Goal: Task Accomplishment & Management: Use online tool/utility

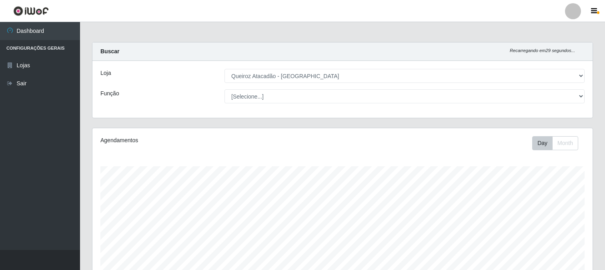
select select "464"
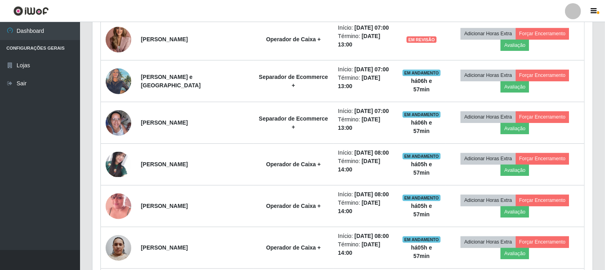
scroll to position [340, 0]
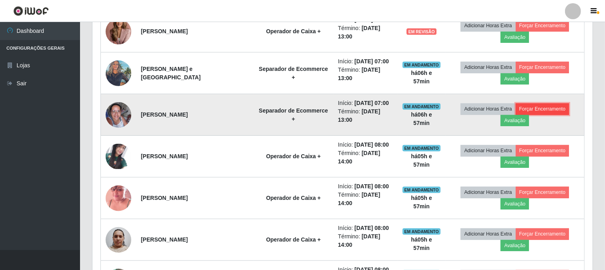
click at [545, 112] on button "Forçar Encerramento" at bounding box center [542, 108] width 54 height 11
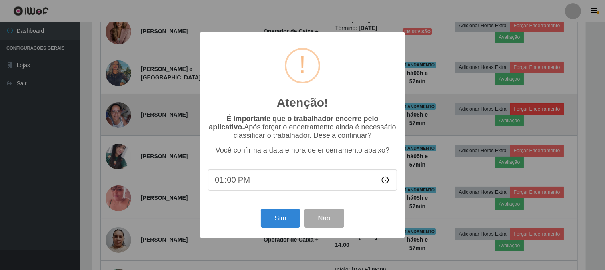
scroll to position [166, 495]
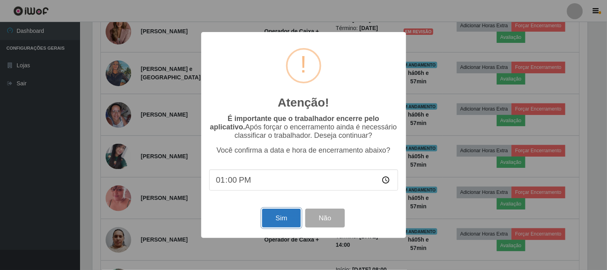
click at [272, 213] on button "Sim" at bounding box center [281, 217] width 39 height 19
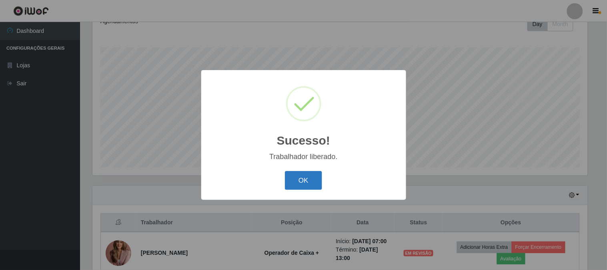
click at [291, 184] on button "OK" at bounding box center [303, 180] width 37 height 19
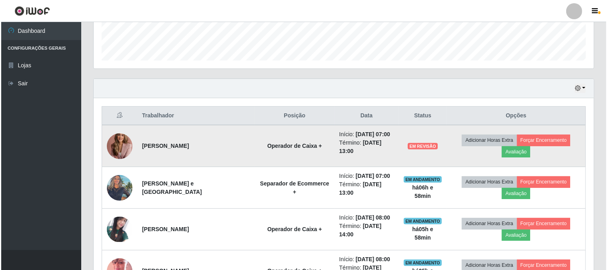
scroll to position [266, 0]
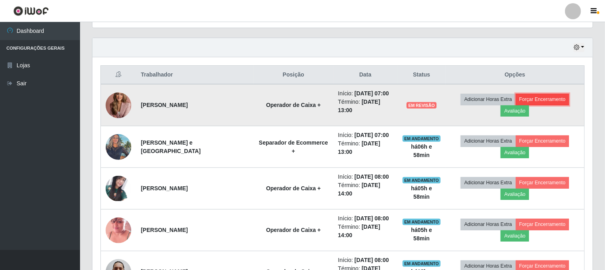
click at [545, 95] on button "Forçar Encerramento" at bounding box center [542, 99] width 54 height 11
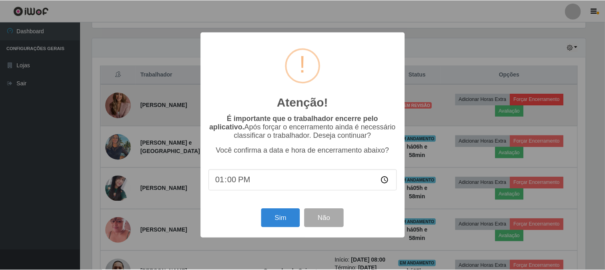
scroll to position [166, 495]
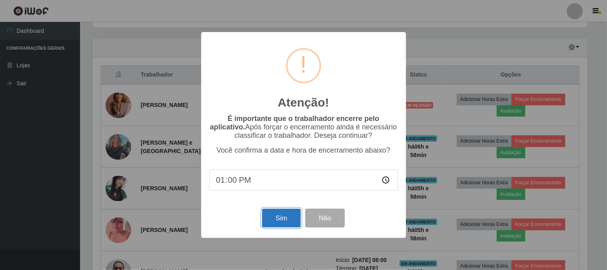
click at [278, 222] on button "Sim" at bounding box center [281, 217] width 39 height 19
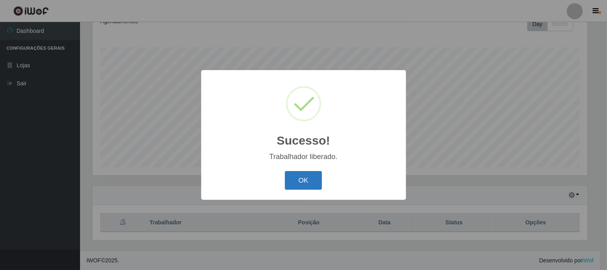
click at [295, 180] on button "OK" at bounding box center [303, 180] width 37 height 19
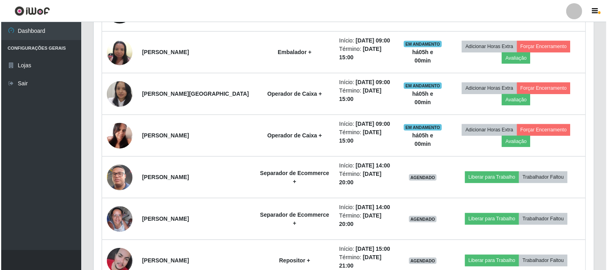
scroll to position [785, 0]
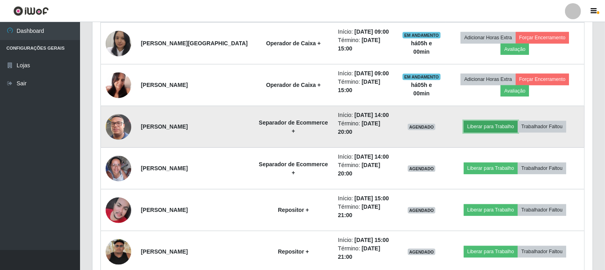
click at [482, 125] on button "Liberar para Trabalho" at bounding box center [490, 126] width 54 height 11
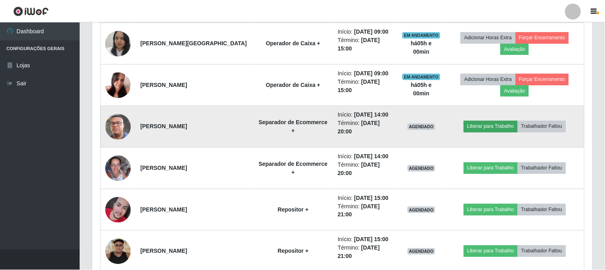
scroll to position [166, 495]
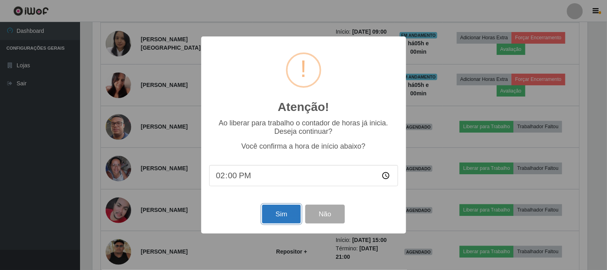
click at [292, 210] on button "Sim" at bounding box center [281, 213] width 39 height 19
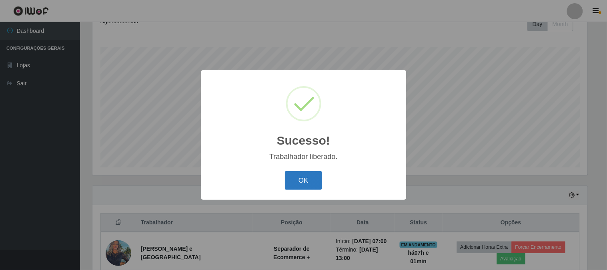
click at [301, 186] on button "OK" at bounding box center [303, 180] width 37 height 19
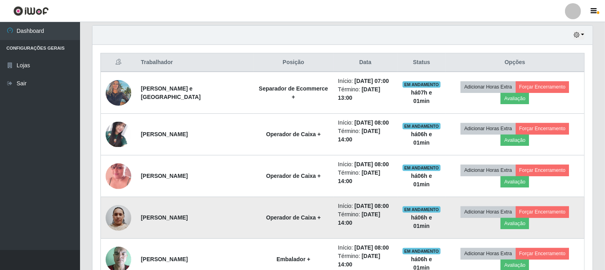
scroll to position [252, 0]
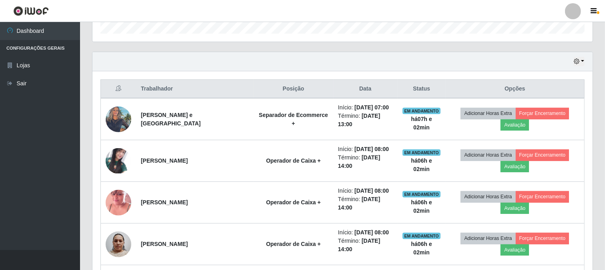
click at [42, 185] on ul "Dashboard Configurações Gerais Lojas Sair" at bounding box center [40, 136] width 80 height 228
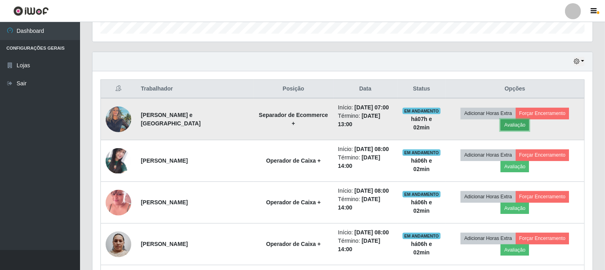
drag, startPoint x: 190, startPoint y: 35, endPoint x: 519, endPoint y: 123, distance: 340.9
click at [519, 123] on button "Avaliação" at bounding box center [514, 124] width 28 height 11
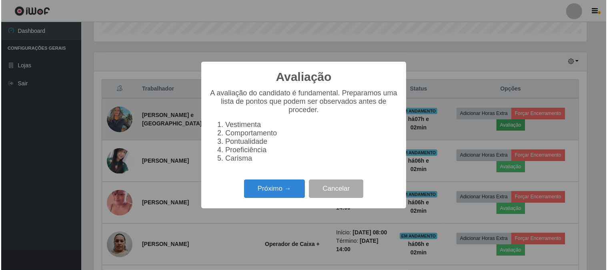
scroll to position [166, 495]
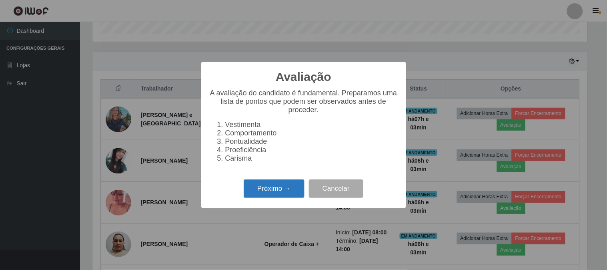
click at [294, 191] on button "Próximo →" at bounding box center [274, 188] width 61 height 19
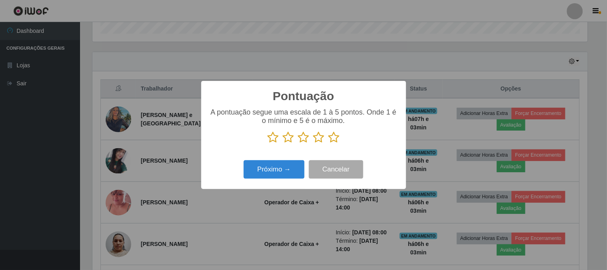
click at [332, 137] on icon at bounding box center [333, 137] width 11 height 12
click at [328, 143] on input "radio" at bounding box center [328, 143] width 0 height 0
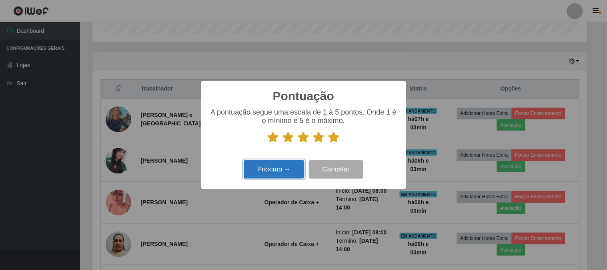
click at [281, 171] on button "Próximo →" at bounding box center [274, 169] width 61 height 19
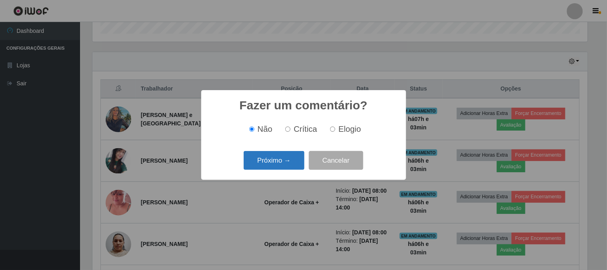
click at [297, 161] on button "Próximo →" at bounding box center [274, 160] width 61 height 19
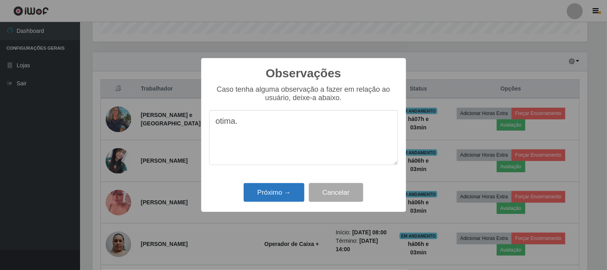
type textarea "otima."
click at [264, 194] on button "Próximo →" at bounding box center [274, 192] width 61 height 19
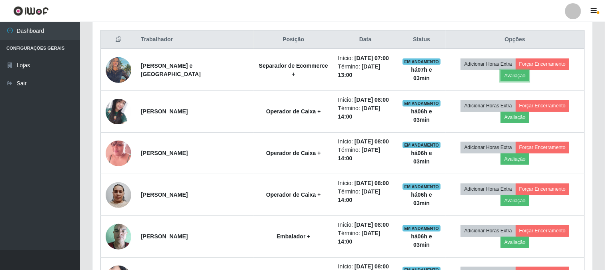
scroll to position [252, 0]
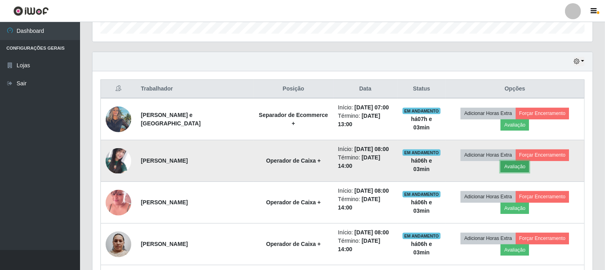
click at [513, 167] on button "Avaliação" at bounding box center [514, 166] width 28 height 11
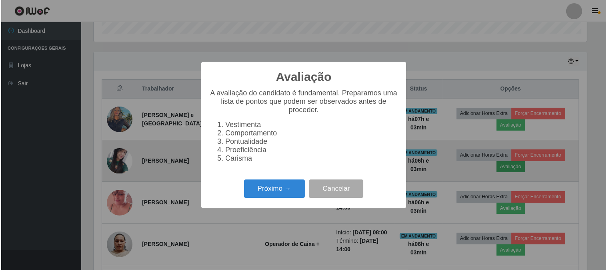
scroll to position [166, 495]
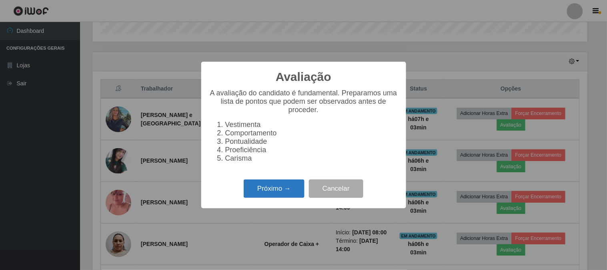
click at [263, 195] on button "Próximo →" at bounding box center [274, 188] width 61 height 19
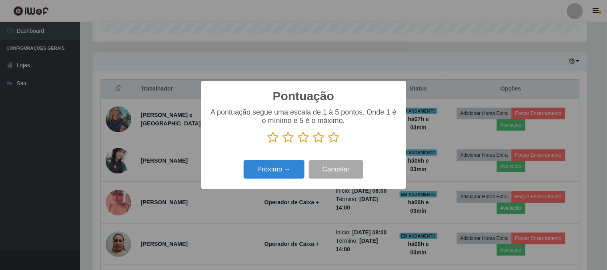
click at [332, 134] on icon at bounding box center [333, 137] width 11 height 12
click at [328, 143] on input "radio" at bounding box center [328, 143] width 0 height 0
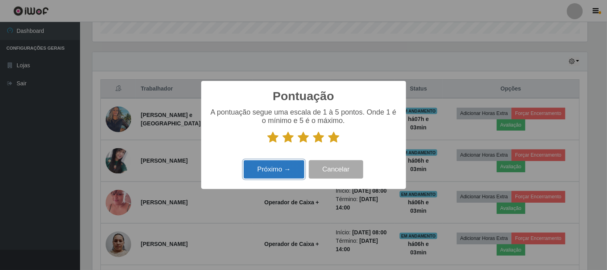
click at [267, 173] on button "Próximo →" at bounding box center [274, 169] width 61 height 19
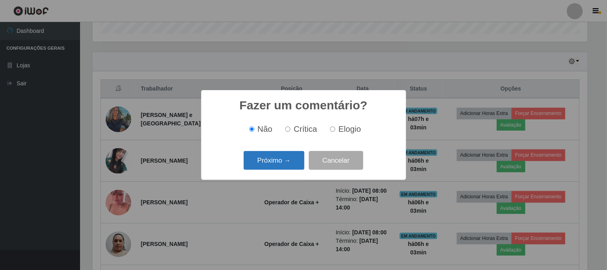
click at [281, 159] on button "Próximo →" at bounding box center [274, 160] width 61 height 19
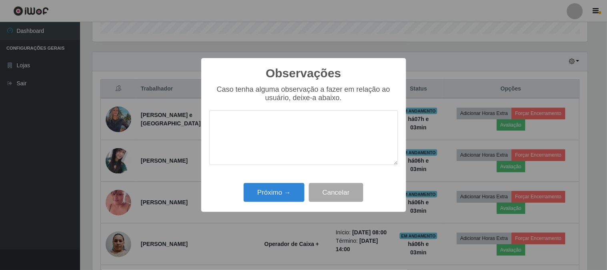
type textarea "p"
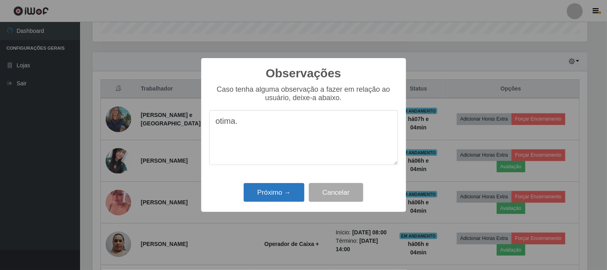
type textarea "otima."
click at [267, 193] on button "Próximo →" at bounding box center [274, 192] width 61 height 19
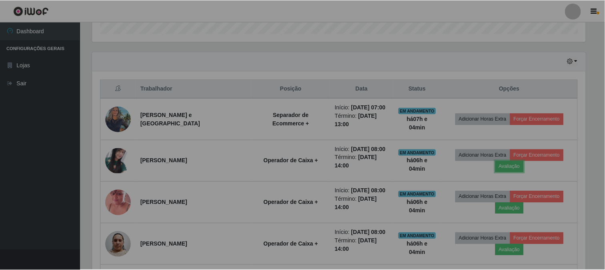
scroll to position [166, 500]
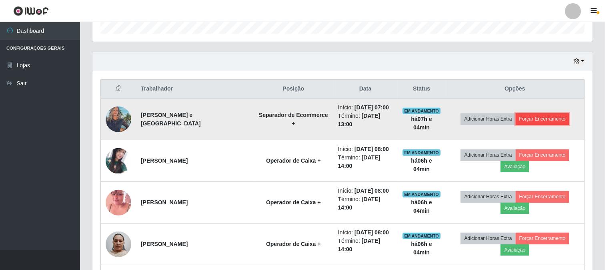
click at [561, 121] on button "Forçar Encerramento" at bounding box center [542, 118] width 54 height 11
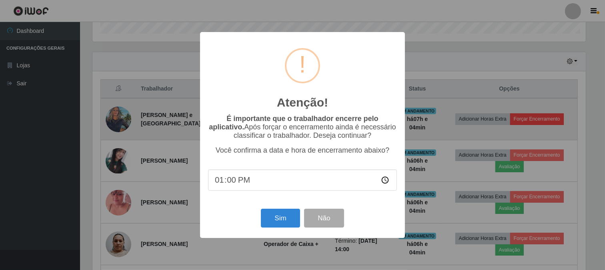
scroll to position [166, 495]
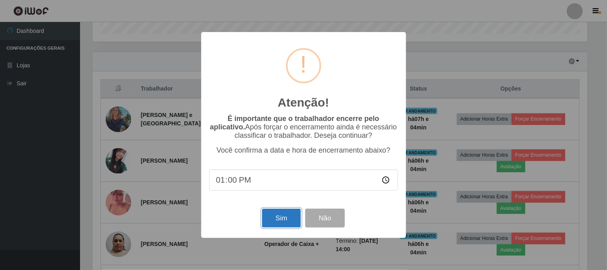
click at [278, 214] on button "Sim" at bounding box center [281, 217] width 39 height 19
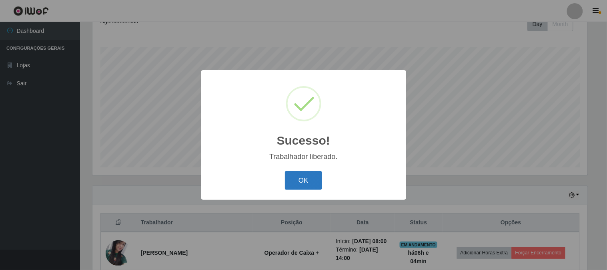
click at [316, 184] on button "OK" at bounding box center [303, 180] width 37 height 19
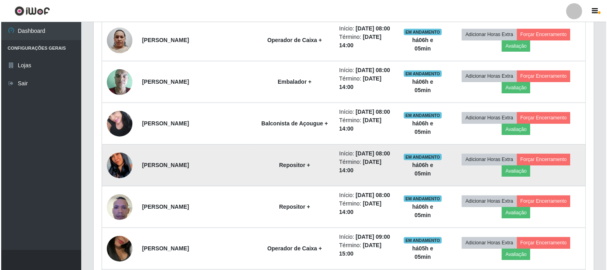
scroll to position [430, 0]
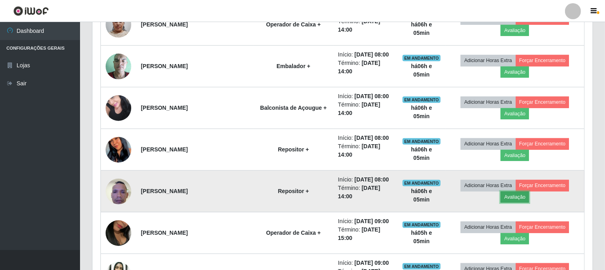
click at [515, 199] on button "Avaliação" at bounding box center [514, 196] width 28 height 11
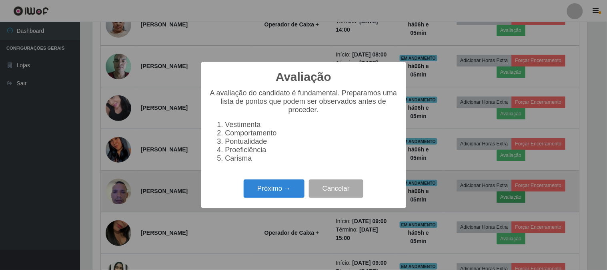
scroll to position [166, 495]
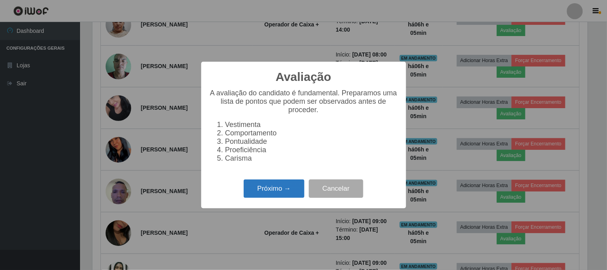
click at [271, 198] on button "Próximo →" at bounding box center [274, 188] width 61 height 19
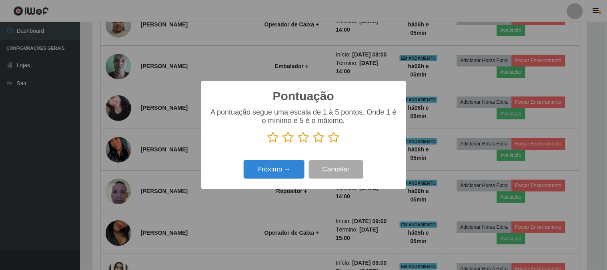
scroll to position [399699, 399370]
click at [337, 137] on icon at bounding box center [333, 137] width 11 height 12
click at [328, 143] on input "radio" at bounding box center [328, 143] width 0 height 0
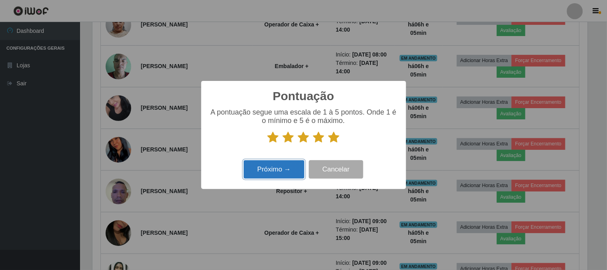
click at [284, 171] on button "Próximo →" at bounding box center [274, 169] width 61 height 19
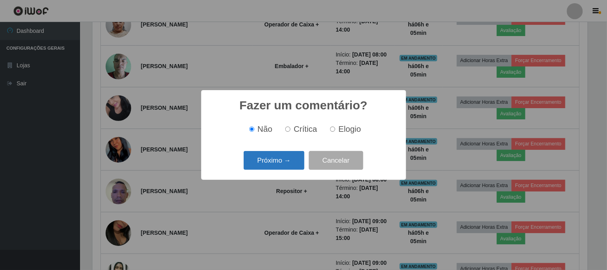
click at [288, 161] on button "Próximo →" at bounding box center [274, 160] width 61 height 19
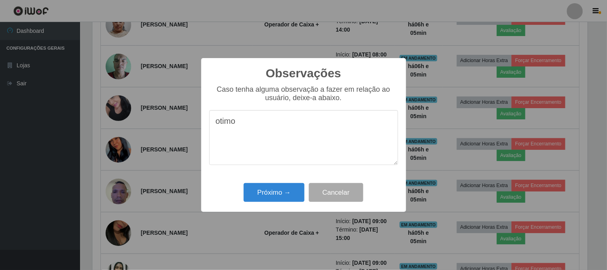
type textarea "otimo"
click at [287, 204] on div "Próximo → Cancelar" at bounding box center [303, 192] width 189 height 23
click at [294, 202] on button "Próximo →" at bounding box center [274, 192] width 61 height 19
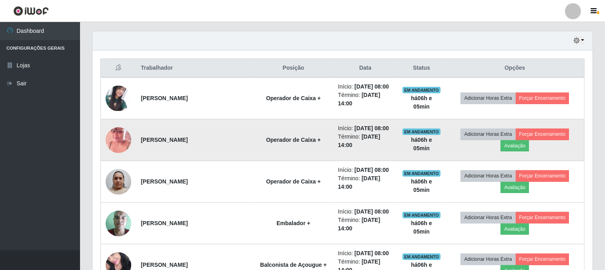
scroll to position [252, 0]
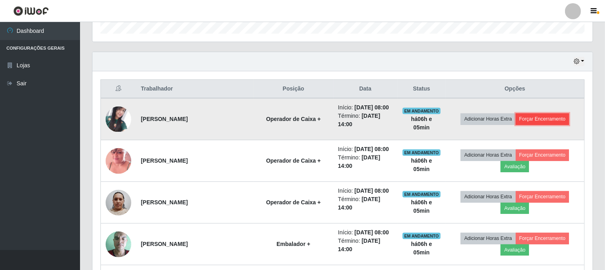
click at [556, 118] on button "Forçar Encerramento" at bounding box center [542, 118] width 54 height 11
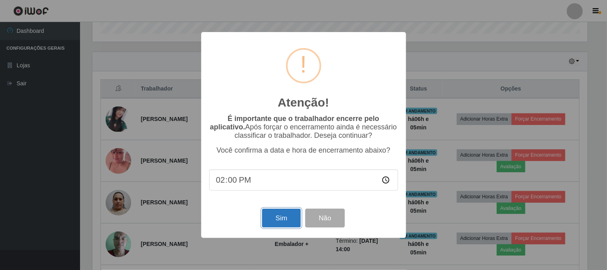
click at [282, 211] on button "Sim" at bounding box center [281, 217] width 39 height 19
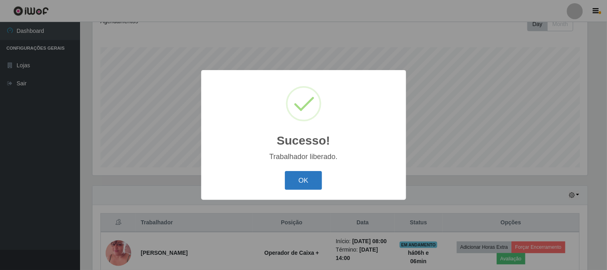
click at [287, 178] on button "OK" at bounding box center [303, 180] width 37 height 19
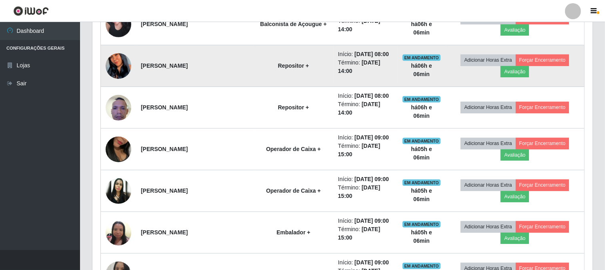
scroll to position [474, 0]
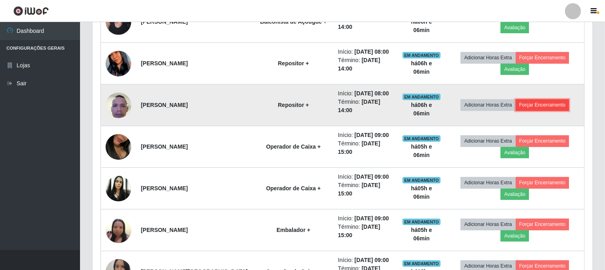
click at [528, 102] on button "Forçar Encerramento" at bounding box center [542, 104] width 54 height 11
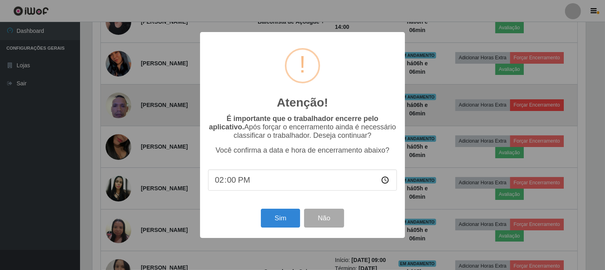
scroll to position [166, 495]
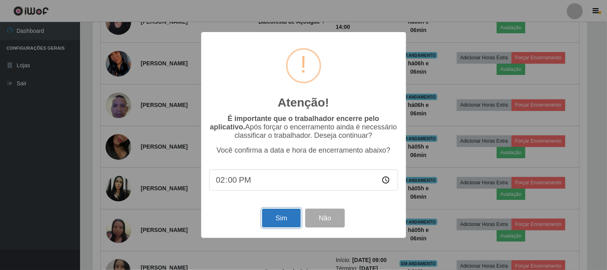
click at [287, 214] on button "Sim" at bounding box center [281, 217] width 39 height 19
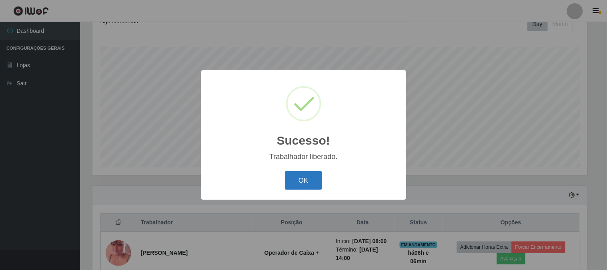
click at [305, 182] on button "OK" at bounding box center [303, 180] width 37 height 19
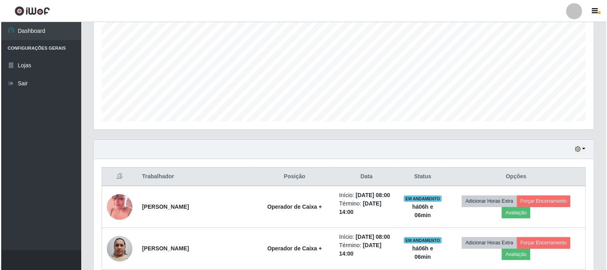
scroll to position [208, 0]
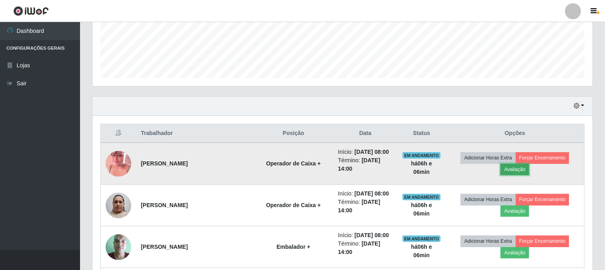
click at [505, 167] on button "Avaliação" at bounding box center [514, 169] width 28 height 11
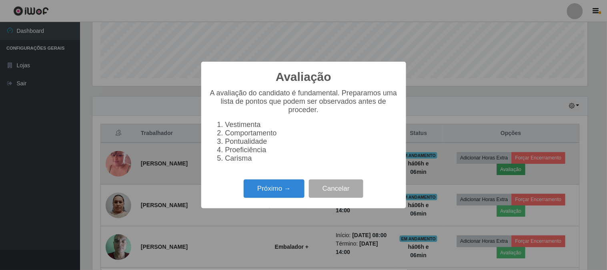
scroll to position [166, 495]
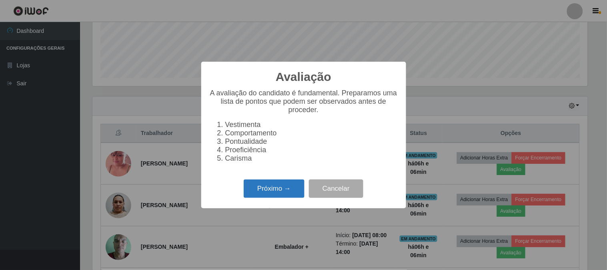
click at [274, 191] on button "Próximo →" at bounding box center [274, 188] width 61 height 19
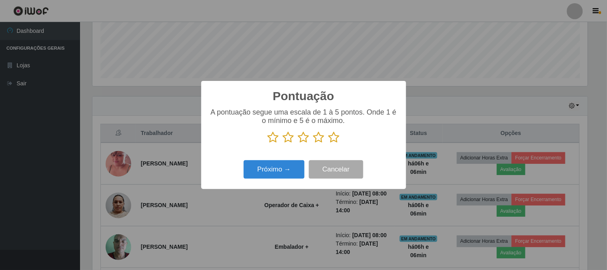
scroll to position [0, 0]
click at [333, 138] on icon at bounding box center [333, 137] width 11 height 12
click at [328, 143] on input "radio" at bounding box center [328, 143] width 0 height 0
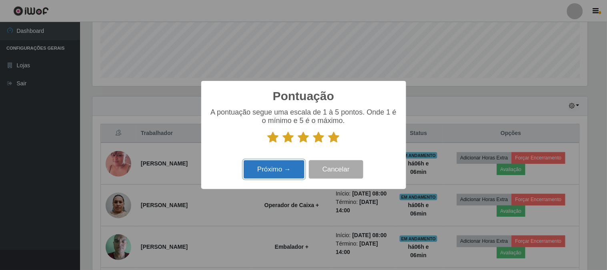
click at [272, 171] on button "Próximo →" at bounding box center [274, 169] width 61 height 19
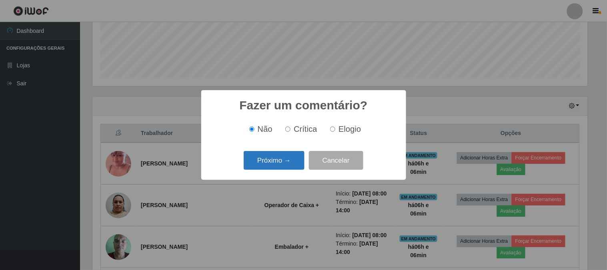
click at [267, 162] on button "Próximo →" at bounding box center [274, 160] width 61 height 19
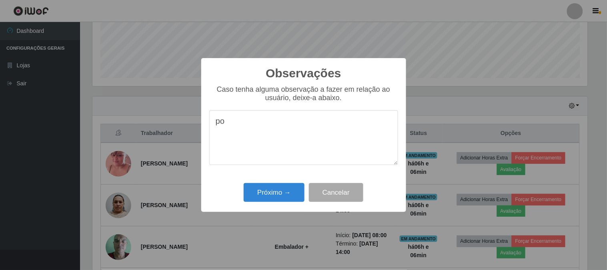
type textarea "p"
type textarea "pontual"
click at [250, 190] on button "Próximo →" at bounding box center [274, 192] width 61 height 19
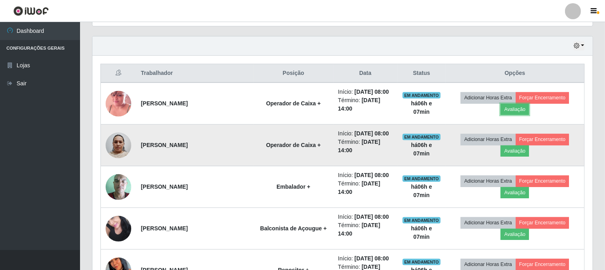
scroll to position [252, 0]
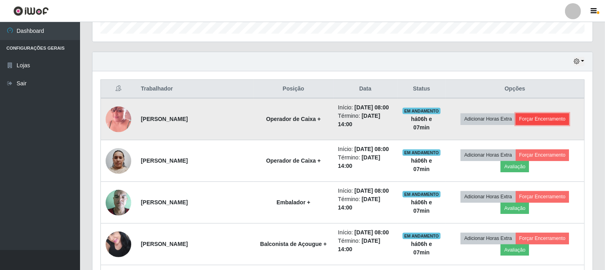
click at [543, 117] on button "Forçar Encerramento" at bounding box center [542, 118] width 54 height 11
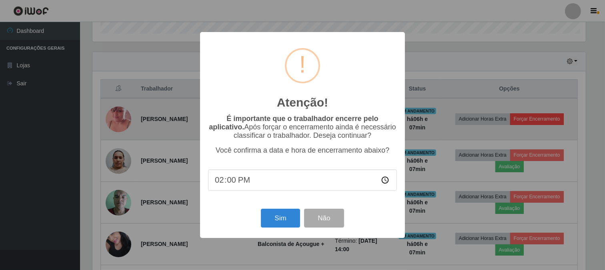
scroll to position [166, 495]
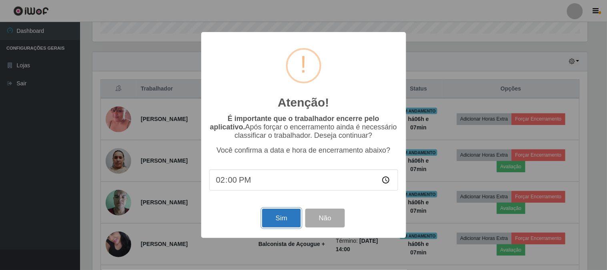
click at [283, 219] on button "Sim" at bounding box center [281, 217] width 39 height 19
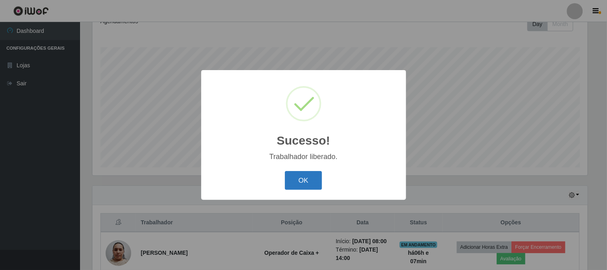
click at [297, 182] on button "OK" at bounding box center [303, 180] width 37 height 19
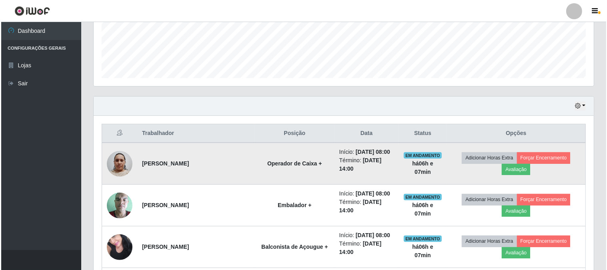
scroll to position [252, 0]
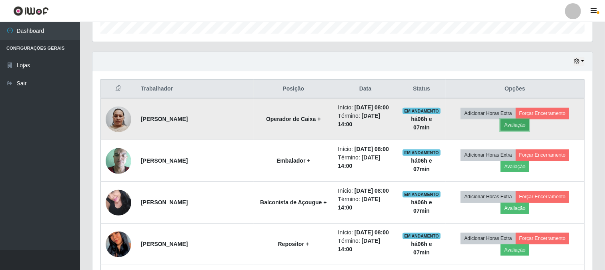
click at [514, 126] on button "Avaliação" at bounding box center [514, 124] width 28 height 11
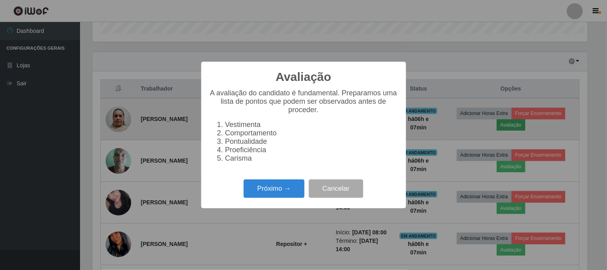
scroll to position [166, 495]
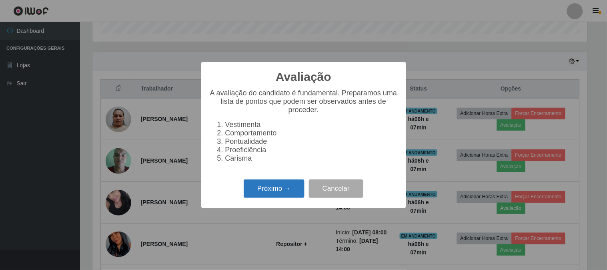
click at [266, 193] on button "Próximo →" at bounding box center [274, 188] width 61 height 19
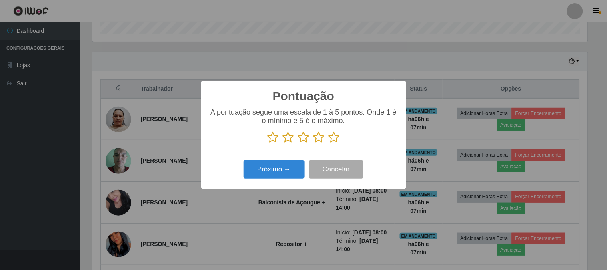
scroll to position [399699, 399370]
click at [333, 141] on icon at bounding box center [333, 137] width 11 height 12
click at [328, 143] on input "radio" at bounding box center [328, 143] width 0 height 0
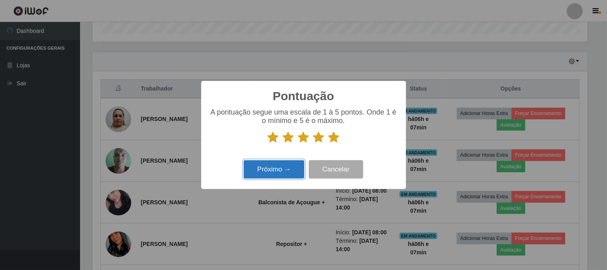
click at [266, 166] on button "Próximo →" at bounding box center [274, 169] width 61 height 19
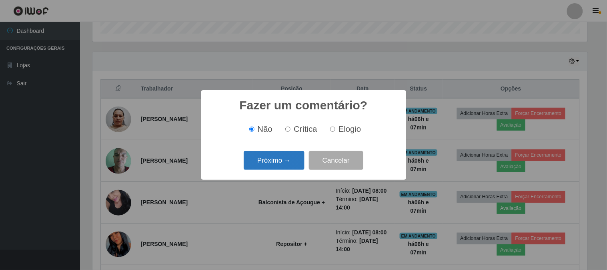
click at [275, 159] on button "Próximo →" at bounding box center [274, 160] width 61 height 19
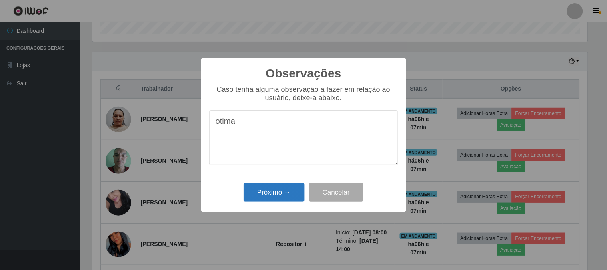
type textarea "otima"
click at [282, 187] on button "Próximo →" at bounding box center [274, 192] width 61 height 19
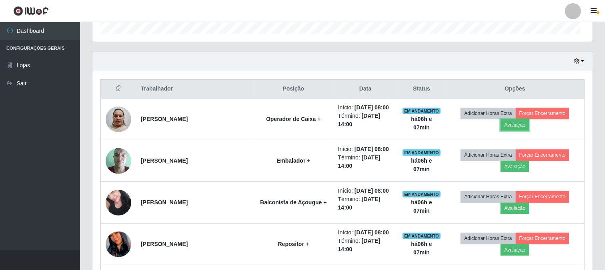
scroll to position [166, 500]
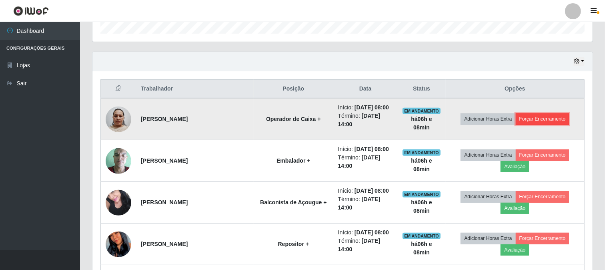
click at [536, 116] on button "Forçar Encerramento" at bounding box center [542, 118] width 54 height 11
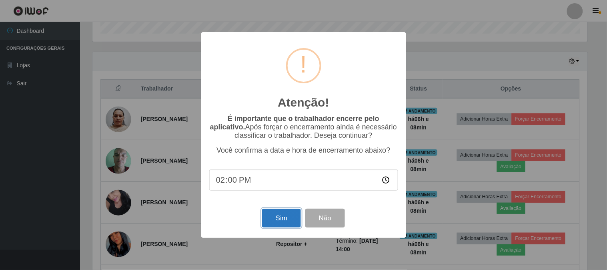
click at [292, 220] on button "Sim" at bounding box center [281, 217] width 39 height 19
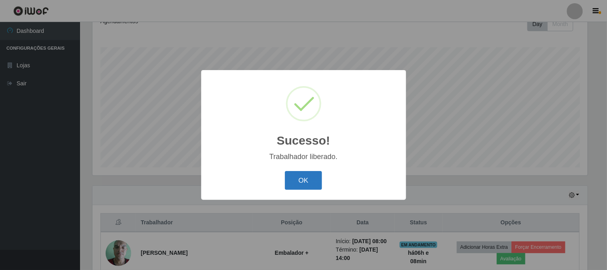
click at [290, 182] on button "OK" at bounding box center [303, 180] width 37 height 19
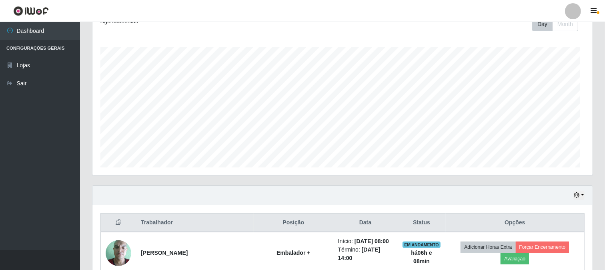
scroll to position [166, 500]
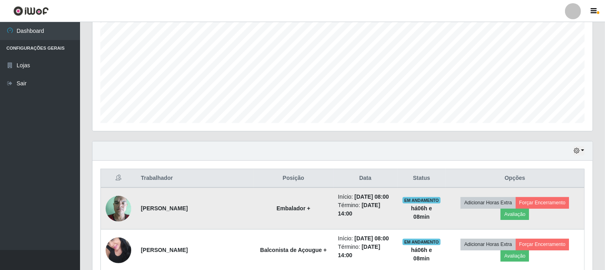
click at [115, 207] on img at bounding box center [119, 208] width 26 height 34
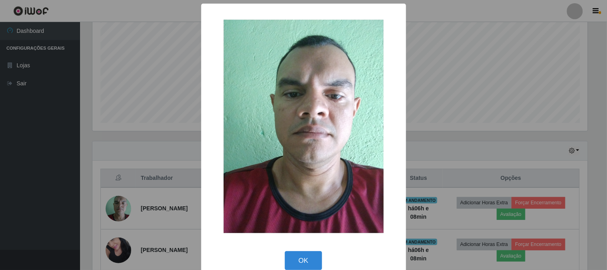
click at [13, 171] on div "× OK Cancel" at bounding box center [303, 135] width 607 height 270
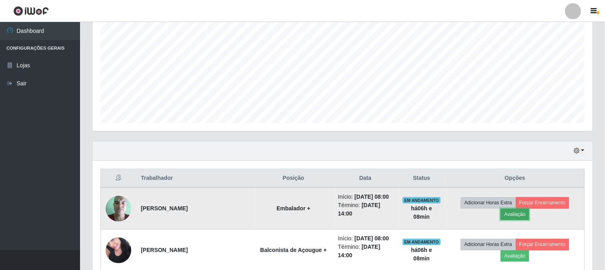
click at [514, 213] on button "Avaliação" at bounding box center [514, 213] width 28 height 11
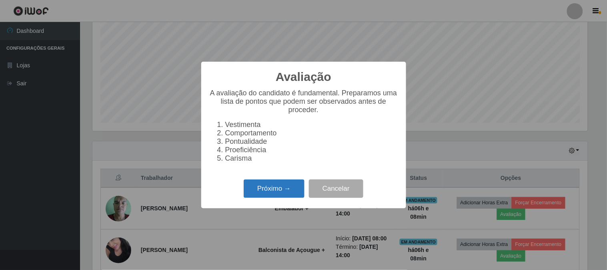
click at [276, 190] on button "Próximo →" at bounding box center [274, 188] width 61 height 19
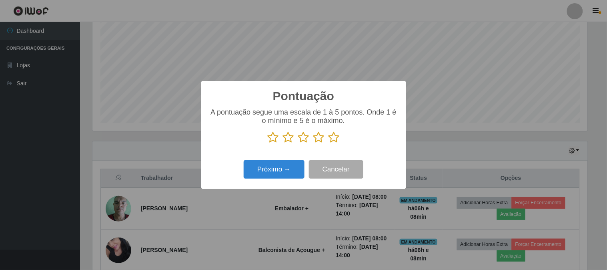
click at [337, 141] on icon at bounding box center [333, 137] width 11 height 12
click at [328, 143] on input "radio" at bounding box center [328, 143] width 0 height 0
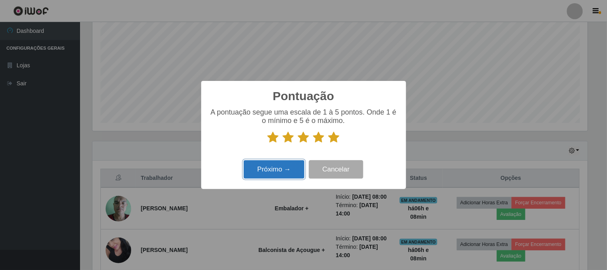
click at [282, 169] on button "Próximo →" at bounding box center [274, 169] width 61 height 19
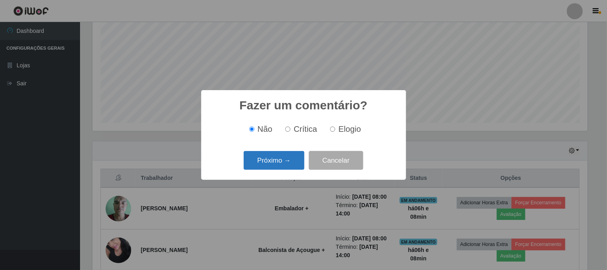
click at [282, 163] on button "Próximo →" at bounding box center [274, 160] width 61 height 19
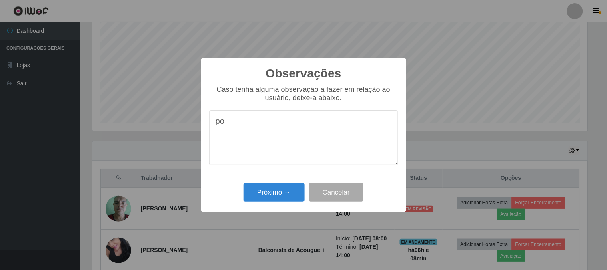
type textarea "p"
type textarea "pontual"
click at [262, 195] on button "Próximo →" at bounding box center [274, 192] width 61 height 19
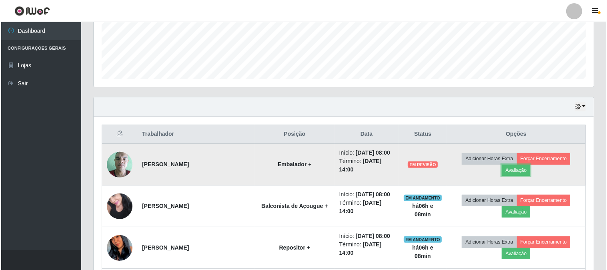
scroll to position [208, 0]
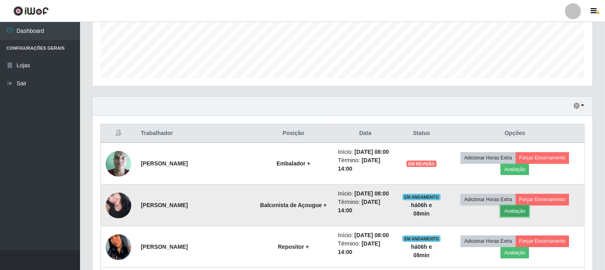
click at [514, 211] on button "Avaliação" at bounding box center [514, 210] width 28 height 11
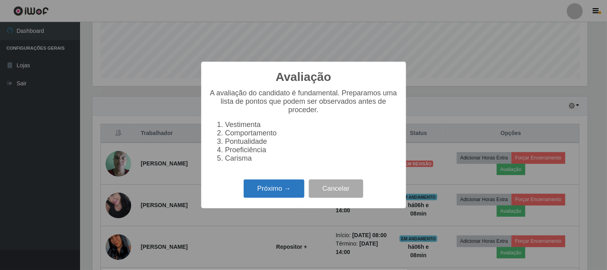
click at [262, 189] on button "Próximo →" at bounding box center [274, 188] width 61 height 19
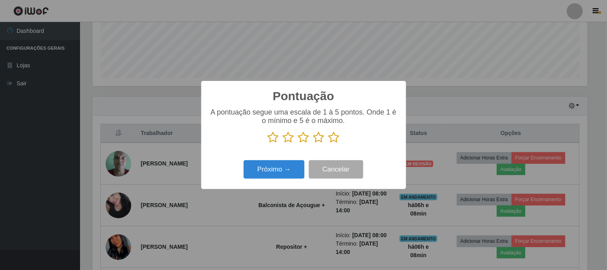
click at [332, 139] on icon at bounding box center [333, 137] width 11 height 12
click at [328, 143] on input "radio" at bounding box center [328, 143] width 0 height 0
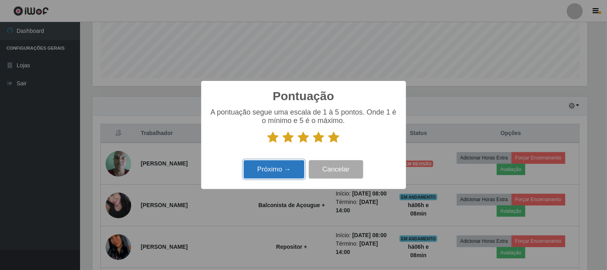
click at [272, 169] on button "Próximo →" at bounding box center [274, 169] width 61 height 19
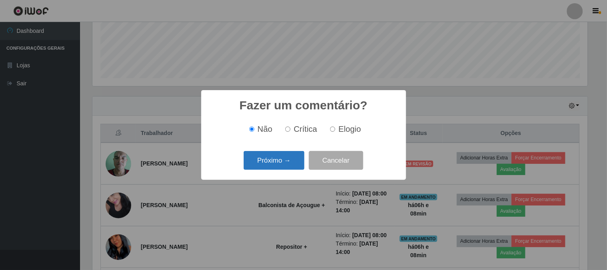
click at [276, 161] on button "Próximo →" at bounding box center [274, 160] width 61 height 19
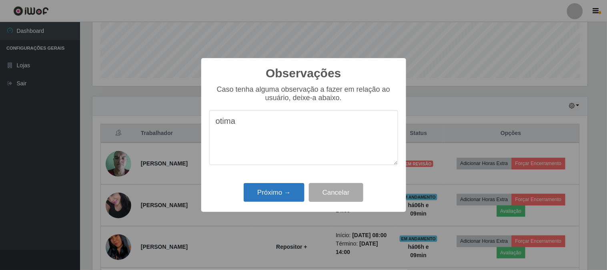
type textarea "otima"
click at [266, 192] on button "Próximo →" at bounding box center [274, 192] width 61 height 19
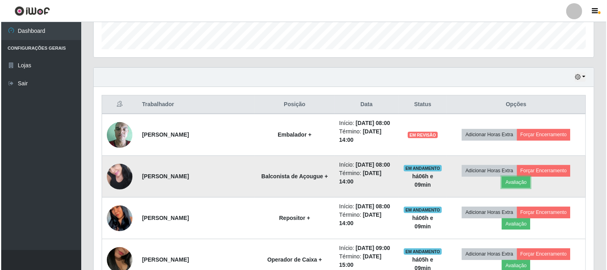
scroll to position [252, 0]
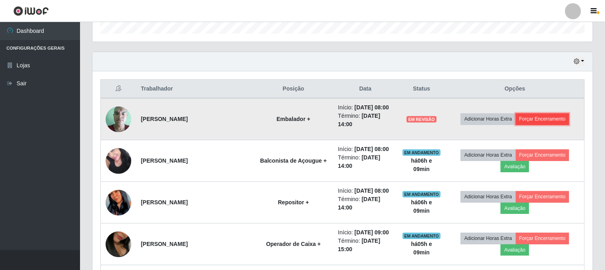
click at [554, 116] on button "Forçar Encerramento" at bounding box center [542, 118] width 54 height 11
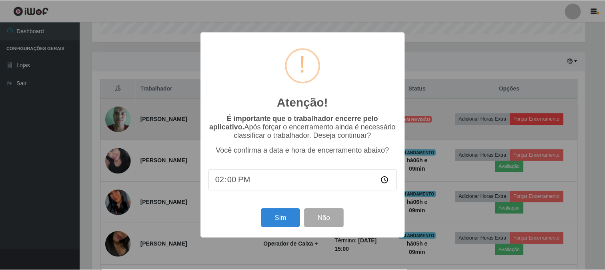
scroll to position [166, 495]
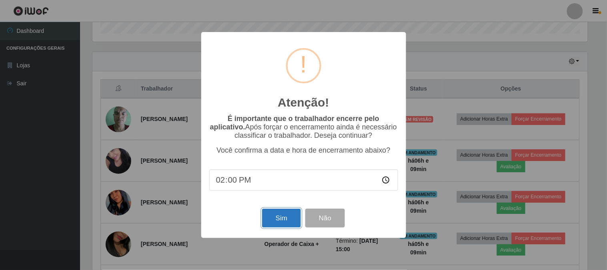
click at [272, 223] on button "Sim" at bounding box center [281, 217] width 39 height 19
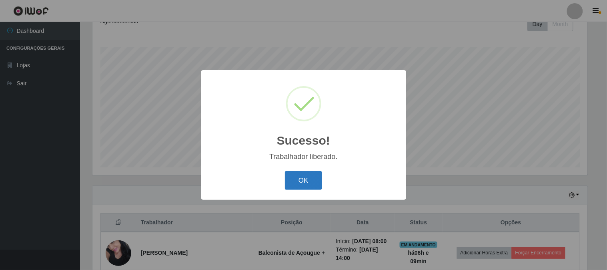
click at [315, 174] on button "OK" at bounding box center [303, 180] width 37 height 19
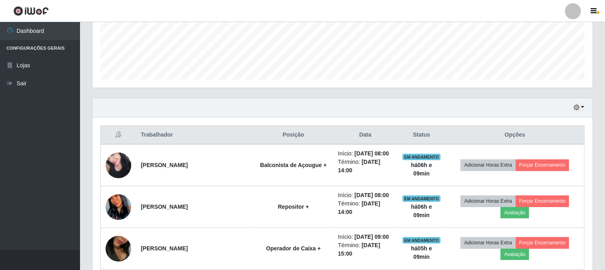
scroll to position [208, 0]
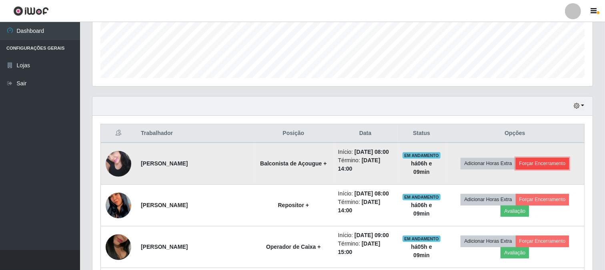
click at [550, 166] on button "Forçar Encerramento" at bounding box center [542, 163] width 54 height 11
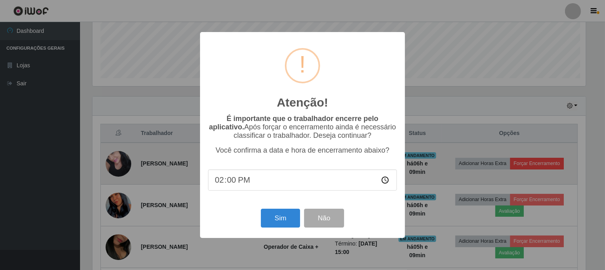
scroll to position [166, 495]
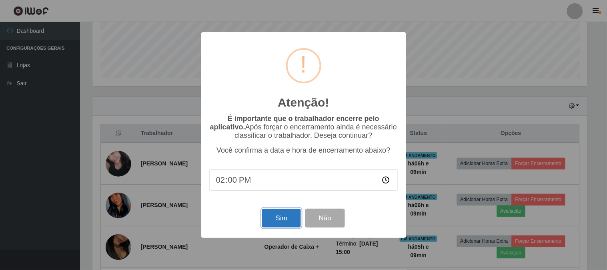
click at [271, 225] on button "Sim" at bounding box center [281, 217] width 39 height 19
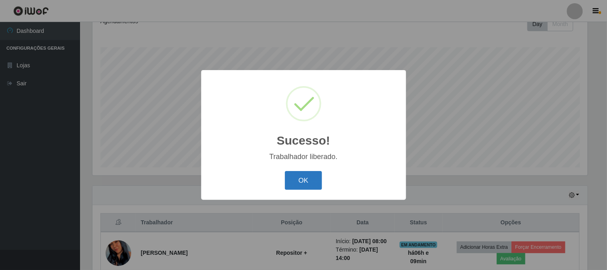
click at [309, 185] on button "OK" at bounding box center [303, 180] width 37 height 19
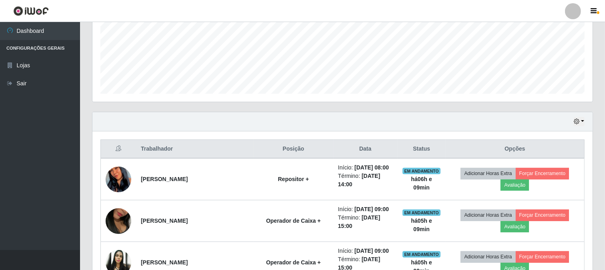
scroll to position [208, 0]
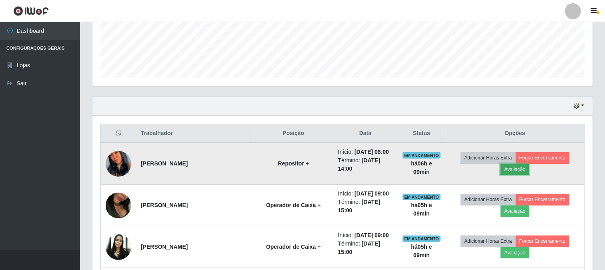
click at [509, 167] on button "Avaliação" at bounding box center [514, 169] width 28 height 11
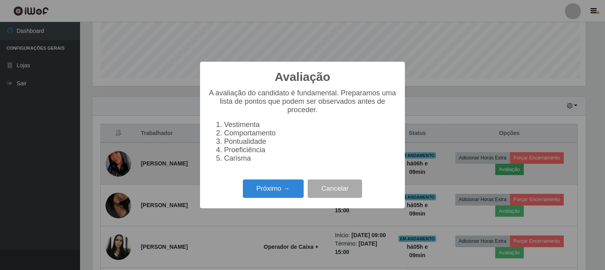
scroll to position [399699, 399370]
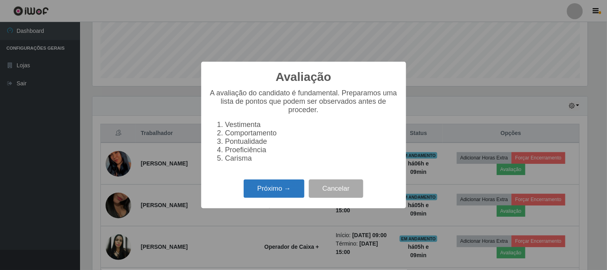
click at [264, 192] on button "Próximo →" at bounding box center [274, 188] width 61 height 19
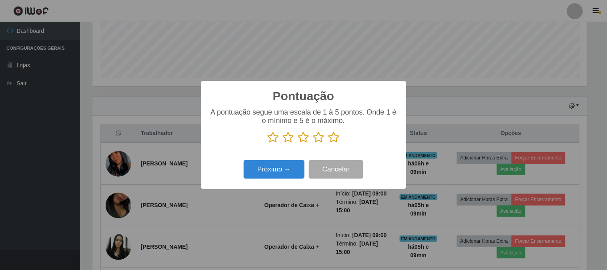
click at [333, 139] on icon at bounding box center [333, 137] width 11 height 12
click at [328, 143] on input "radio" at bounding box center [328, 143] width 0 height 0
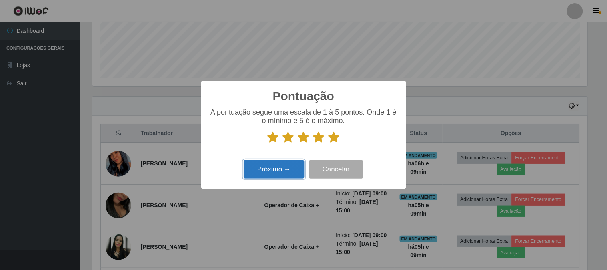
click at [289, 168] on button "Próximo →" at bounding box center [274, 169] width 61 height 19
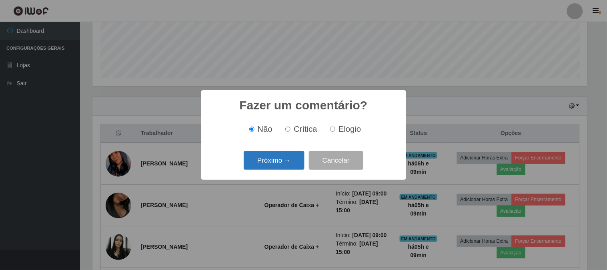
click at [287, 157] on button "Próximo →" at bounding box center [274, 160] width 61 height 19
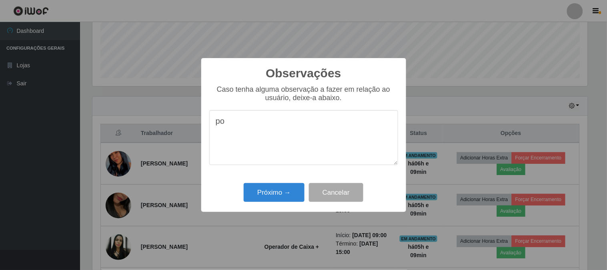
type textarea "p"
type textarea "otima"
click at [269, 193] on button "Próximo →" at bounding box center [274, 192] width 61 height 19
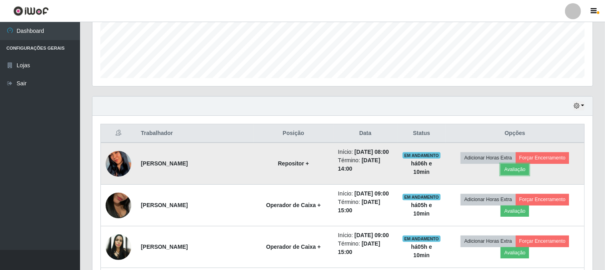
scroll to position [166, 500]
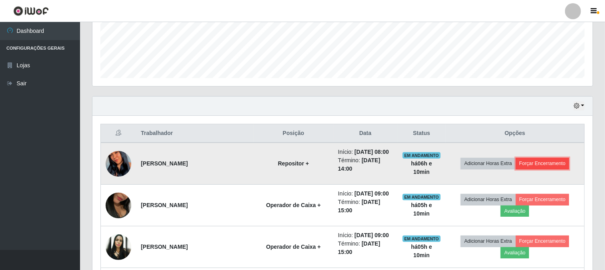
click at [541, 164] on button "Forçar Encerramento" at bounding box center [542, 163] width 54 height 11
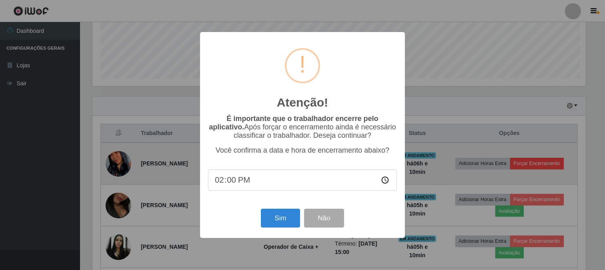
scroll to position [166, 495]
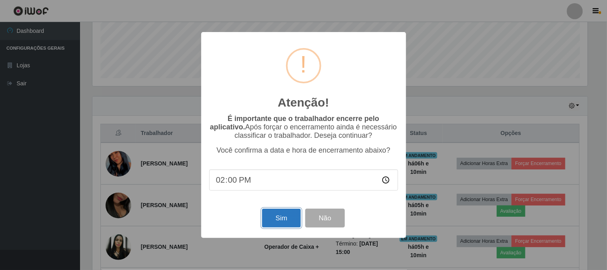
click at [281, 223] on button "Sim" at bounding box center [281, 217] width 39 height 19
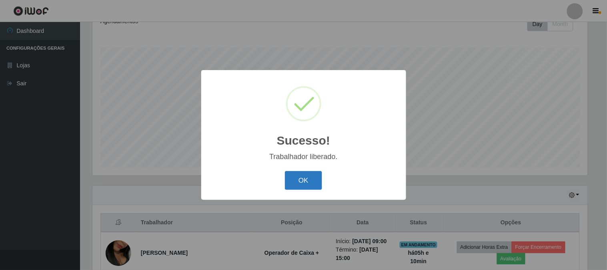
click at [312, 184] on button "OK" at bounding box center [303, 180] width 37 height 19
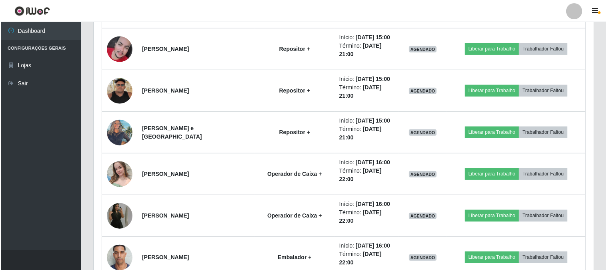
scroll to position [622, 0]
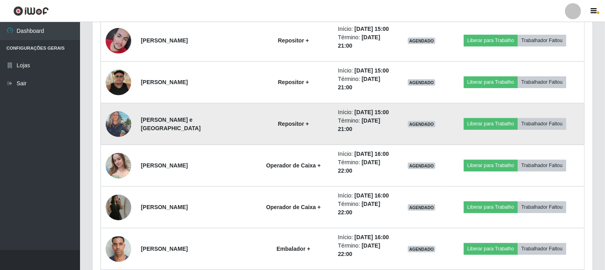
click at [113, 125] on img at bounding box center [119, 124] width 26 height 34
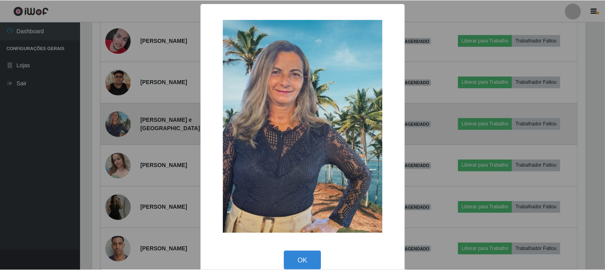
scroll to position [166, 495]
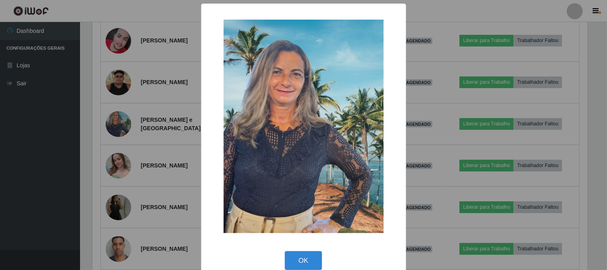
click at [146, 190] on div "× OK Cancel" at bounding box center [303, 135] width 607 height 270
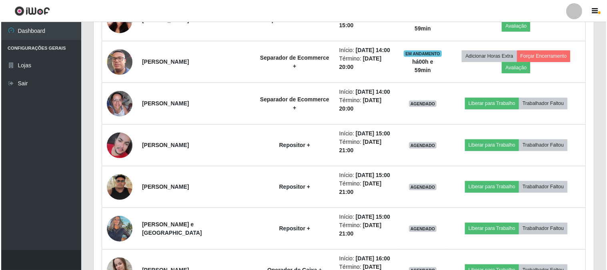
scroll to position [533, 0]
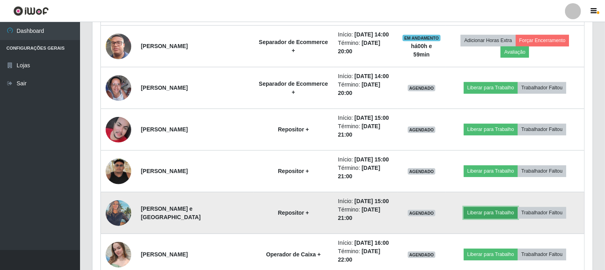
click at [503, 217] on button "Liberar para Trabalho" at bounding box center [490, 212] width 54 height 11
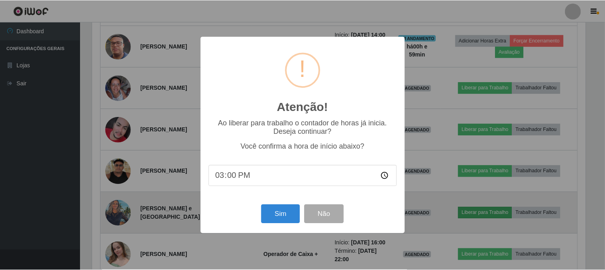
scroll to position [166, 495]
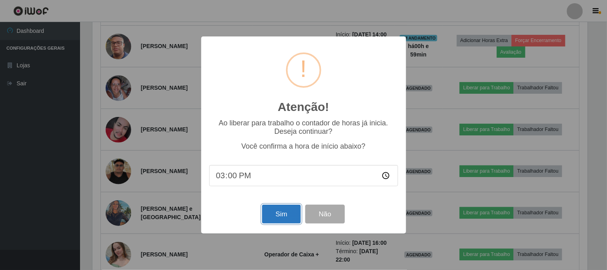
click at [296, 218] on button "Sim" at bounding box center [281, 213] width 39 height 19
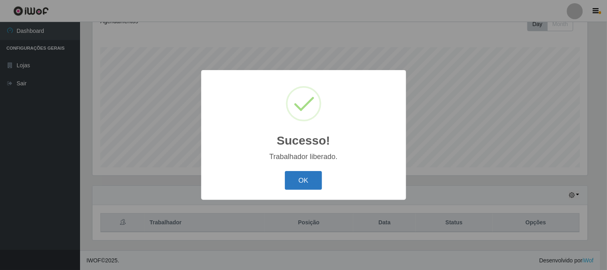
click at [300, 171] on button "OK" at bounding box center [303, 180] width 37 height 19
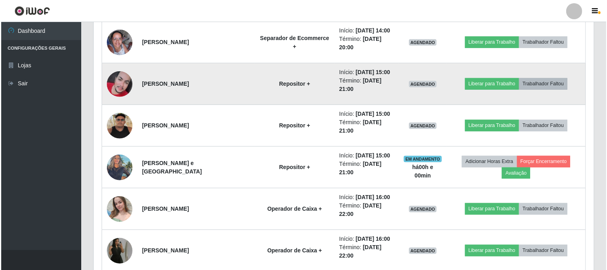
scroll to position [563, 0]
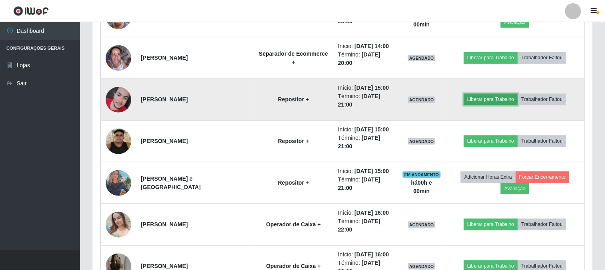
click at [502, 100] on button "Liberar para Trabalho" at bounding box center [490, 99] width 54 height 11
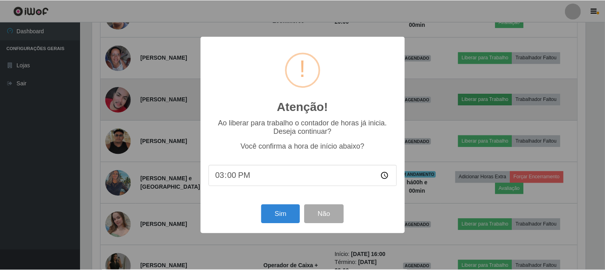
scroll to position [166, 495]
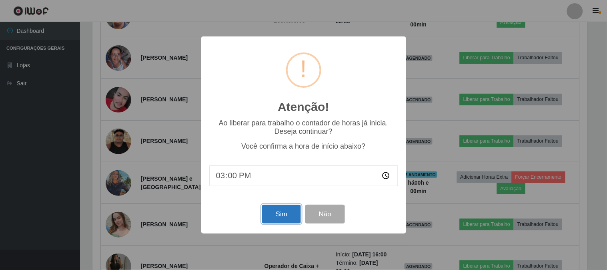
click at [286, 217] on button "Sim" at bounding box center [281, 213] width 39 height 19
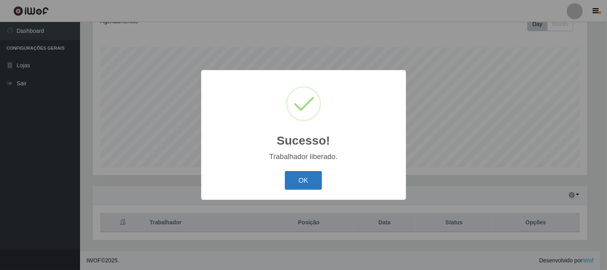
click at [297, 186] on button "OK" at bounding box center [303, 180] width 37 height 19
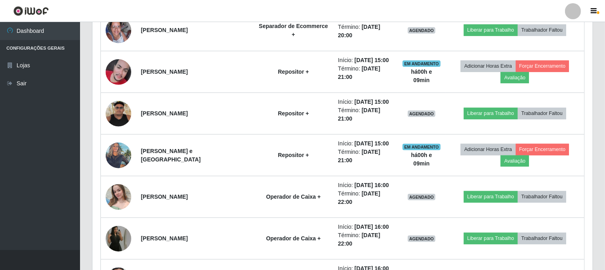
scroll to position [590, 0]
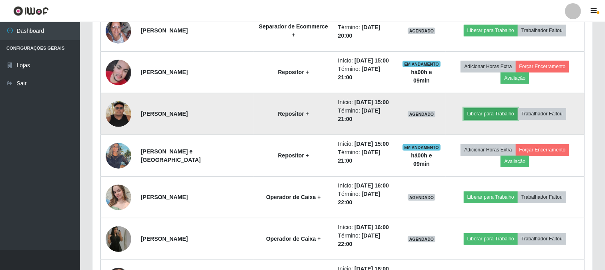
click at [503, 114] on button "Liberar para Trabalho" at bounding box center [490, 113] width 54 height 11
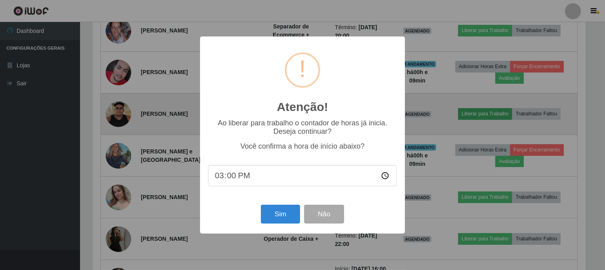
scroll to position [166, 495]
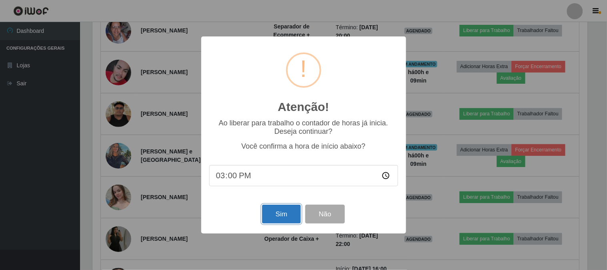
click at [276, 216] on button "Sim" at bounding box center [281, 213] width 39 height 19
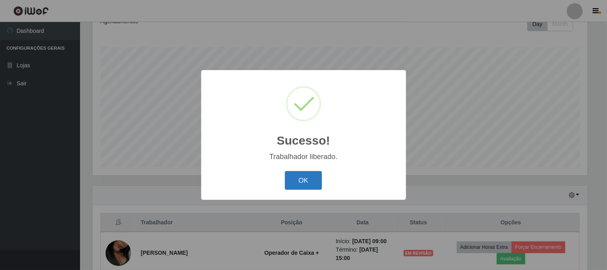
click at [287, 181] on button "OK" at bounding box center [303, 180] width 37 height 19
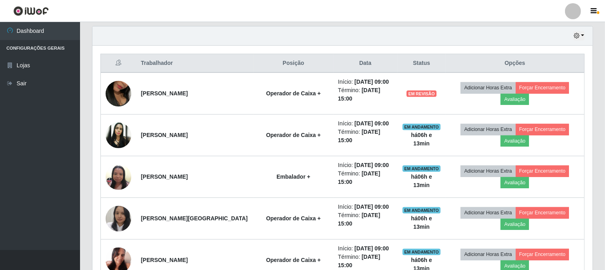
scroll to position [279, 0]
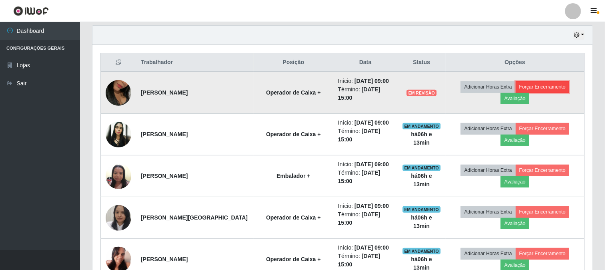
click at [544, 86] on button "Forçar Encerramento" at bounding box center [542, 86] width 54 height 11
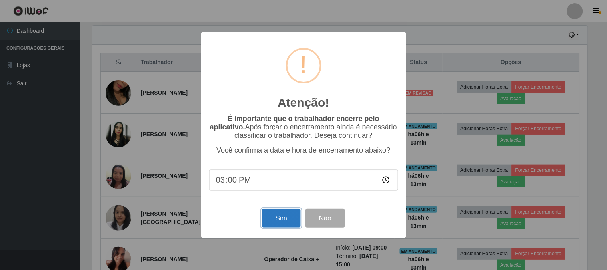
click at [286, 221] on button "Sim" at bounding box center [281, 217] width 39 height 19
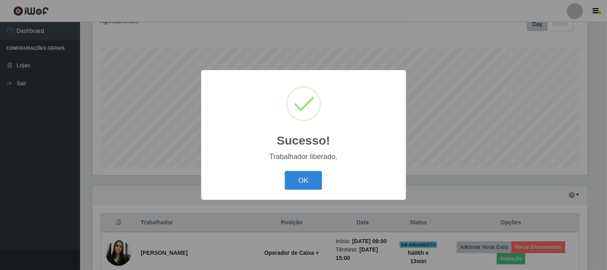
click at [285, 171] on button "OK" at bounding box center [303, 180] width 37 height 19
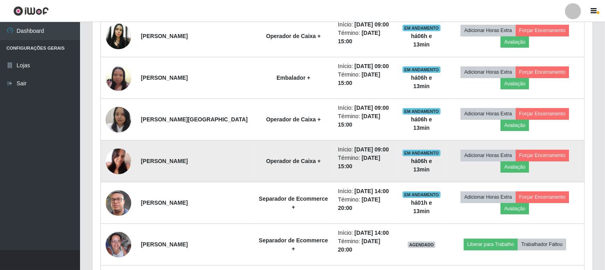
scroll to position [297, 0]
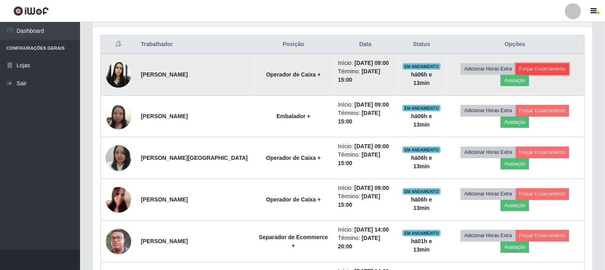
click at [546, 65] on button "Forçar Encerramento" at bounding box center [542, 68] width 54 height 11
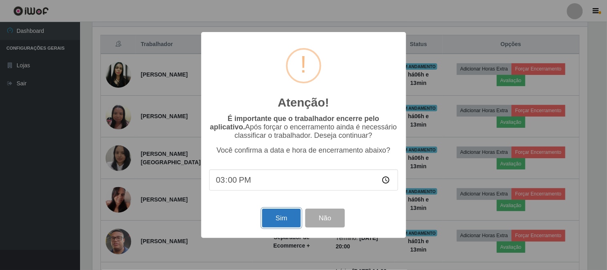
click at [278, 222] on button "Sim" at bounding box center [281, 217] width 39 height 19
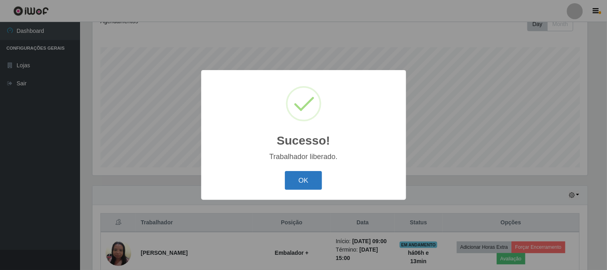
click at [302, 174] on button "OK" at bounding box center [303, 180] width 37 height 19
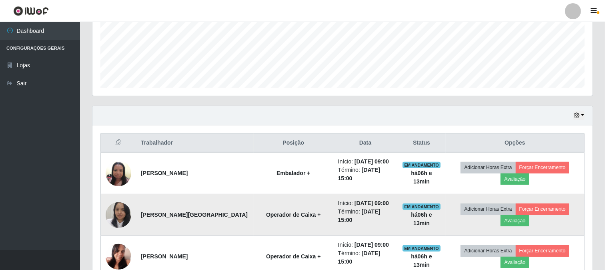
scroll to position [208, 0]
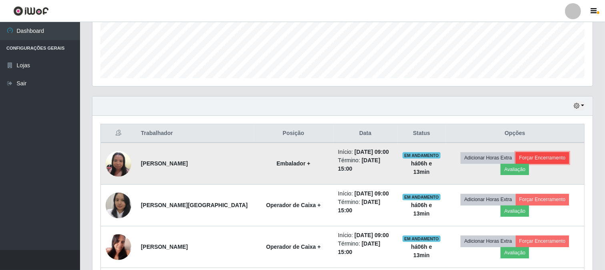
click at [544, 159] on button "Forçar Encerramento" at bounding box center [542, 157] width 54 height 11
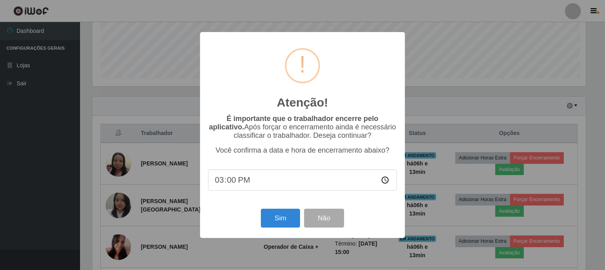
scroll to position [166, 495]
click at [282, 221] on button "Sim" at bounding box center [281, 217] width 39 height 19
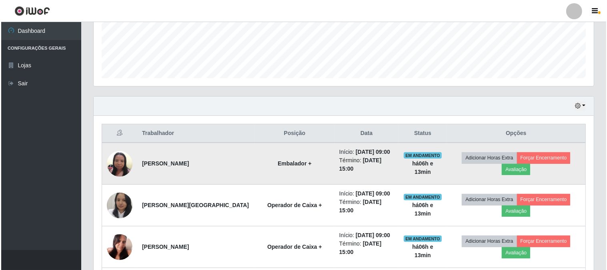
scroll to position [119, 0]
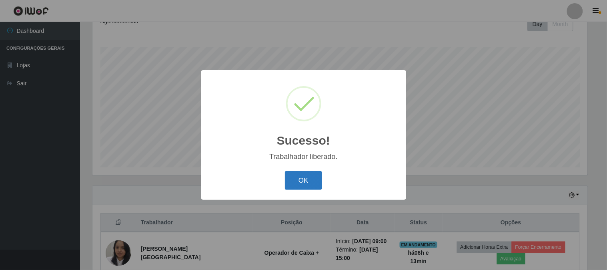
click at [313, 181] on button "OK" at bounding box center [303, 180] width 37 height 19
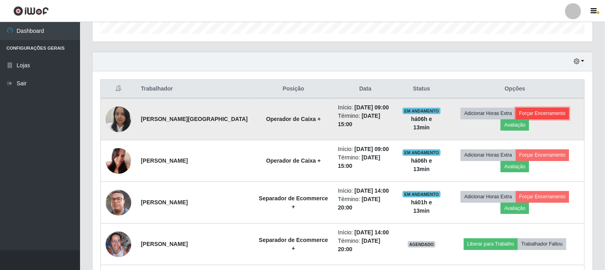
click at [553, 116] on button "Forçar Encerramento" at bounding box center [542, 113] width 54 height 11
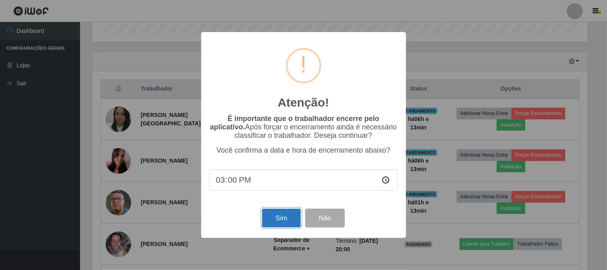
click at [274, 220] on button "Sim" at bounding box center [281, 217] width 39 height 19
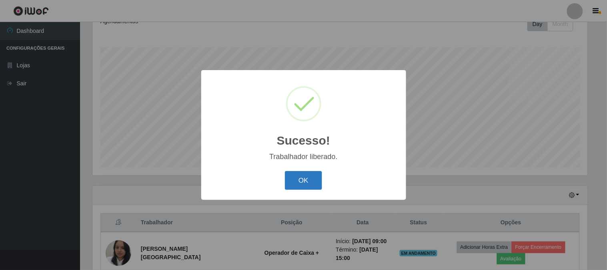
click at [297, 177] on button "OK" at bounding box center [303, 180] width 37 height 19
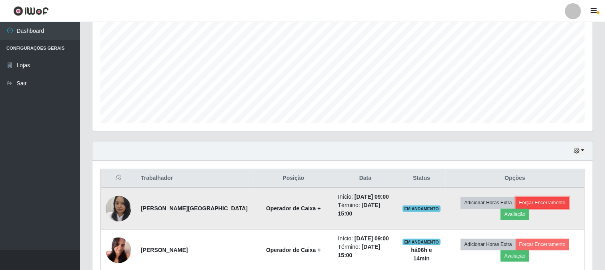
click at [548, 200] on button "Forçar Encerramento" at bounding box center [542, 202] width 54 height 11
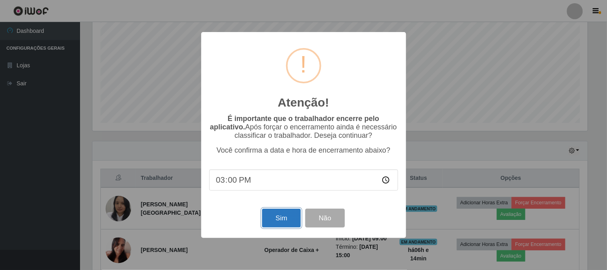
click at [290, 220] on button "Sim" at bounding box center [281, 217] width 39 height 19
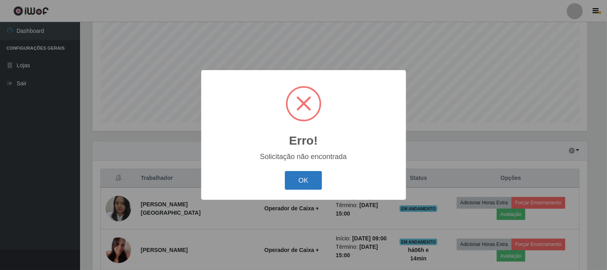
click at [303, 179] on button "OK" at bounding box center [303, 180] width 37 height 19
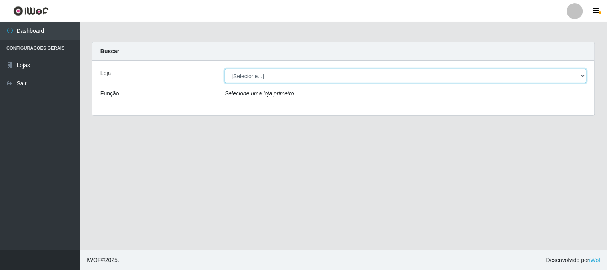
drag, startPoint x: 581, startPoint y: 75, endPoint x: 571, endPoint y: 74, distance: 10.8
click at [581, 75] on select "[Selecione...] Queiroz Atacadão - [GEOGRAPHIC_DATA]" at bounding box center [405, 76] width 361 height 14
select select "464"
click at [225, 69] on select "[Selecione...] Queiroz Atacadão - [GEOGRAPHIC_DATA]" at bounding box center [405, 76] width 361 height 14
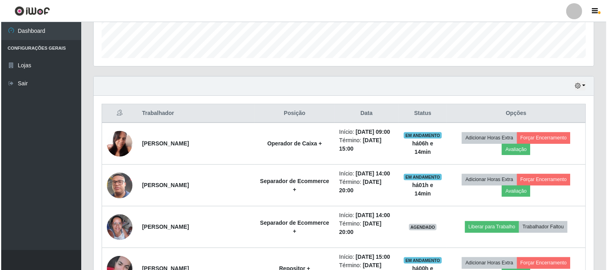
scroll to position [266, 0]
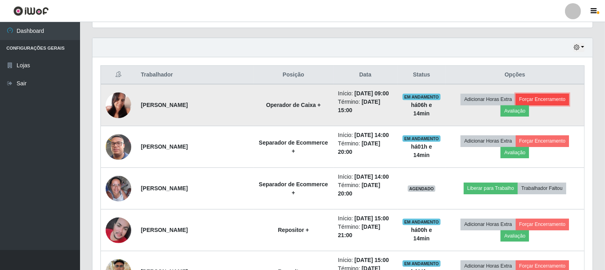
click at [543, 98] on button "Forçar Encerramento" at bounding box center [542, 99] width 54 height 11
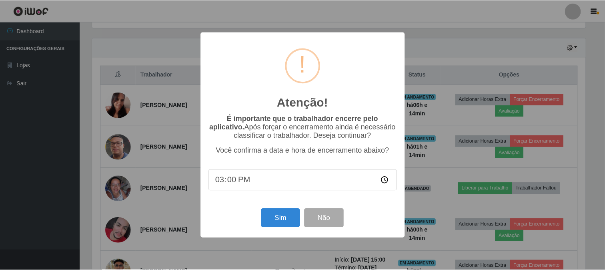
scroll to position [166, 495]
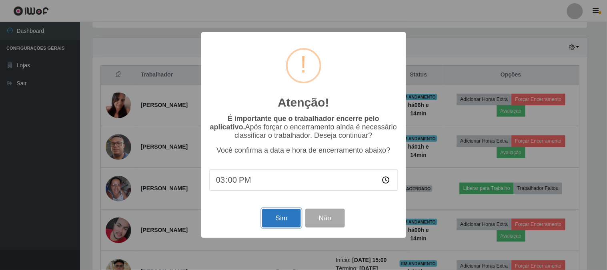
click at [286, 215] on button "Sim" at bounding box center [281, 217] width 39 height 19
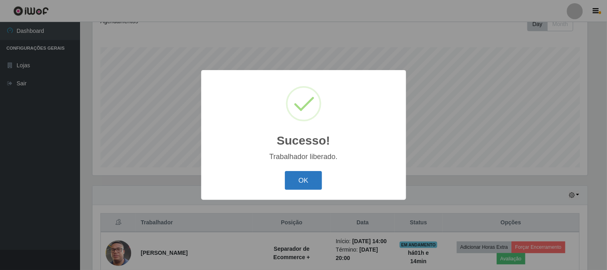
click at [319, 181] on button "OK" at bounding box center [303, 180] width 37 height 19
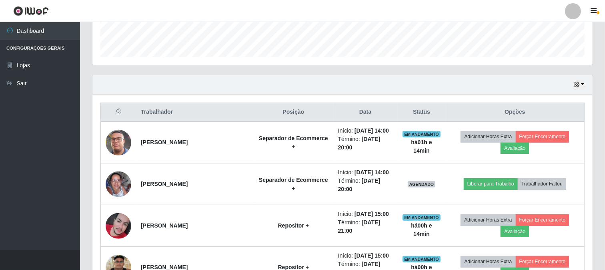
scroll to position [252, 0]
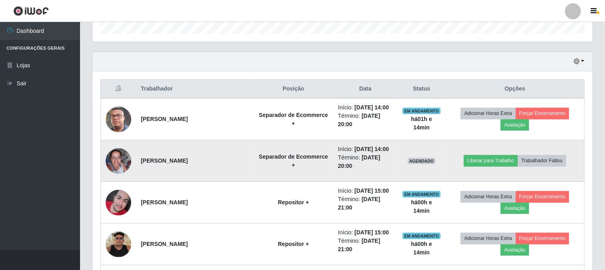
click at [117, 161] on img at bounding box center [119, 161] width 26 height 26
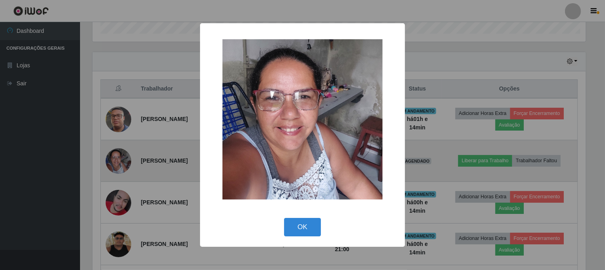
scroll to position [166, 495]
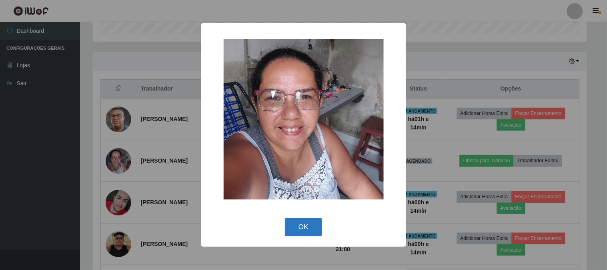
click at [309, 228] on button "OK" at bounding box center [303, 227] width 37 height 19
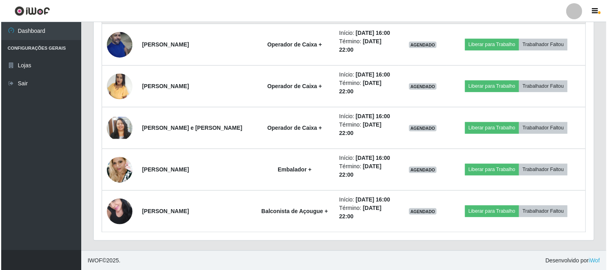
scroll to position [826, 0]
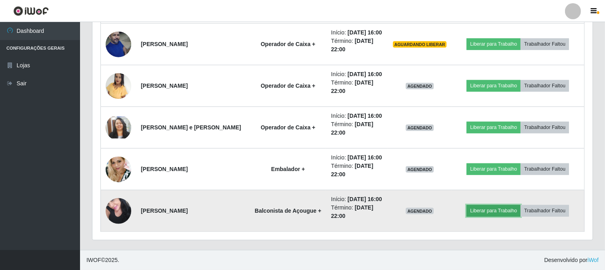
click at [499, 214] on button "Liberar para Trabalho" at bounding box center [493, 210] width 54 height 11
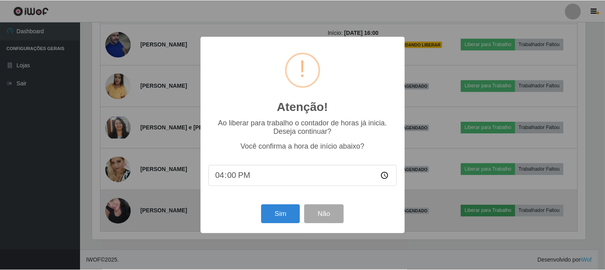
scroll to position [166, 495]
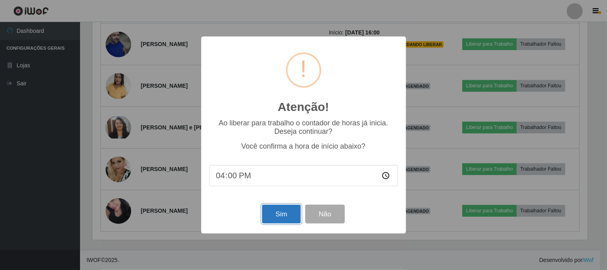
click at [292, 218] on button "Sim" at bounding box center [281, 213] width 39 height 19
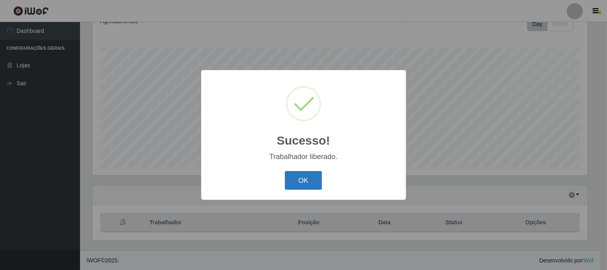
click at [313, 182] on button "OK" at bounding box center [303, 180] width 37 height 19
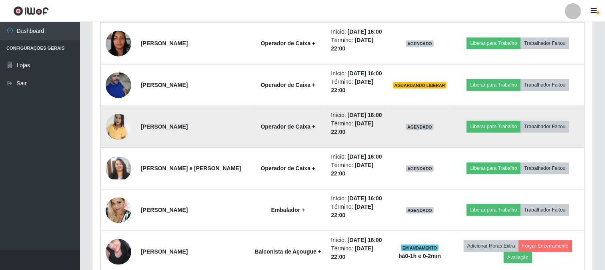
scroll to position [826, 0]
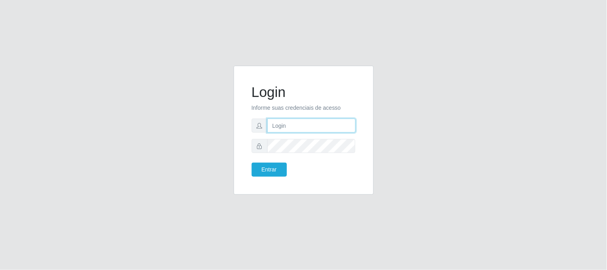
click at [329, 127] on input "text" at bounding box center [311, 125] width 88 height 14
type input "ivanildooliveira976@gmail.com"
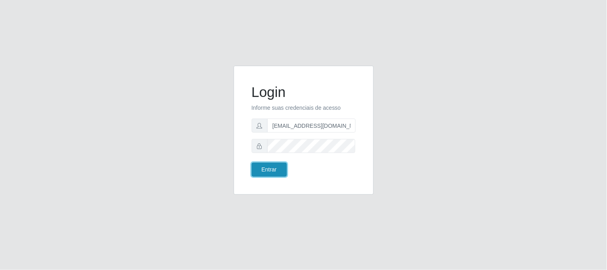
click at [276, 169] on button "Entrar" at bounding box center [269, 169] width 35 height 14
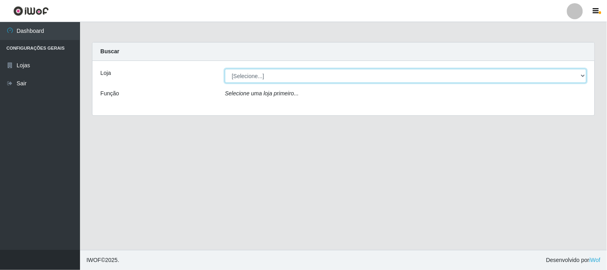
click at [310, 79] on select "[Selecione...] Queiroz Atacadão - [GEOGRAPHIC_DATA]" at bounding box center [405, 76] width 361 height 14
select select "464"
click at [225, 69] on select "[Selecione...] Queiroz Atacadão - [GEOGRAPHIC_DATA]" at bounding box center [405, 76] width 361 height 14
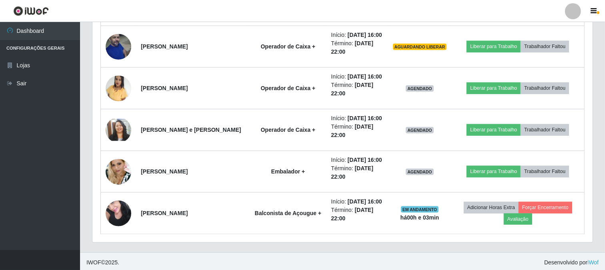
scroll to position [826, 0]
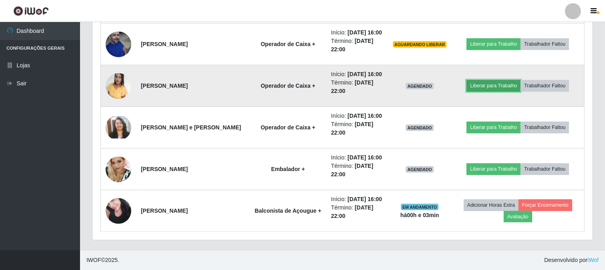
click at [493, 89] on button "Liberar para Trabalho" at bounding box center [493, 85] width 54 height 11
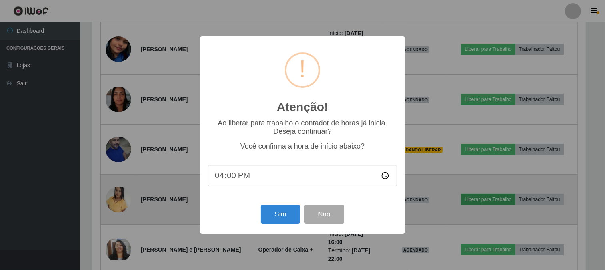
scroll to position [166, 495]
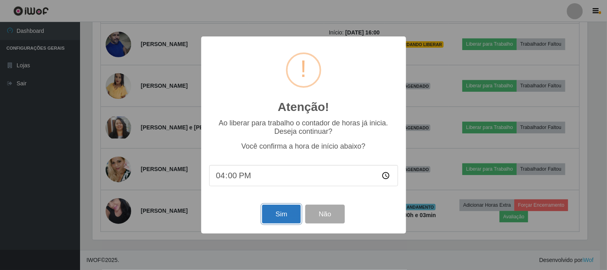
click at [295, 212] on button "Sim" at bounding box center [281, 213] width 39 height 19
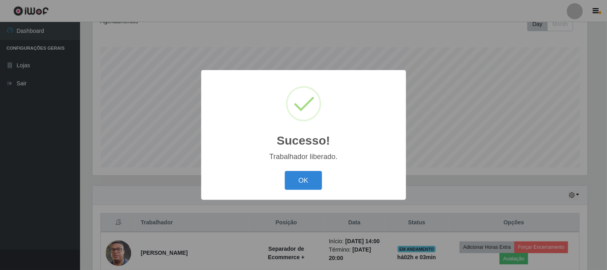
click at [322, 184] on div "OK Cancel" at bounding box center [303, 180] width 189 height 23
click at [306, 179] on button "OK" at bounding box center [303, 180] width 37 height 19
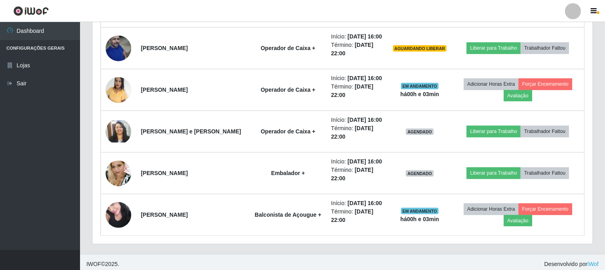
scroll to position [826, 0]
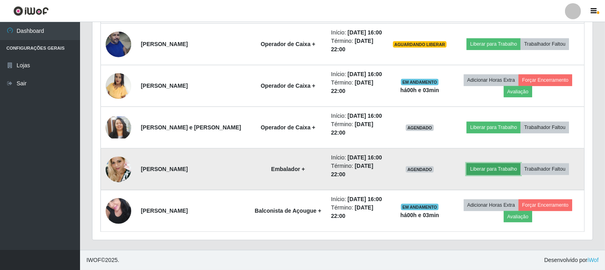
click at [475, 166] on button "Liberar para Trabalho" at bounding box center [493, 168] width 54 height 11
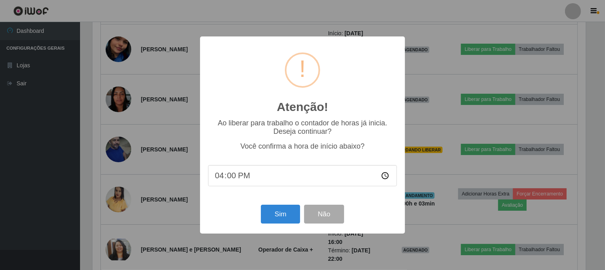
scroll to position [166, 495]
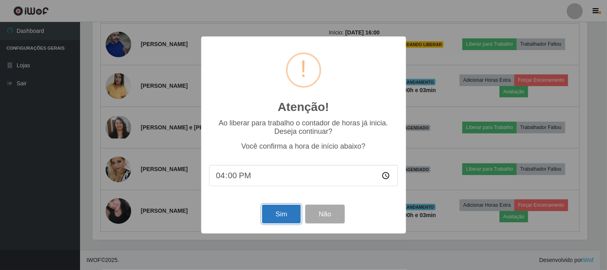
click at [277, 211] on button "Sim" at bounding box center [281, 213] width 39 height 19
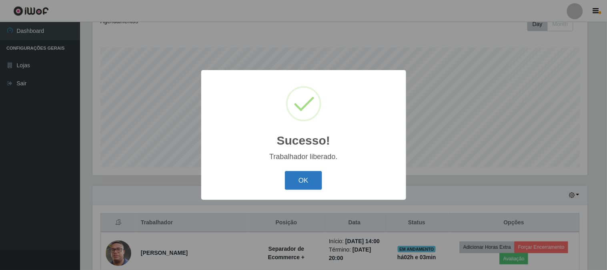
click at [311, 185] on button "OK" at bounding box center [303, 180] width 37 height 19
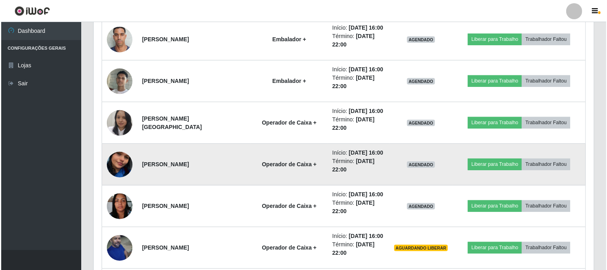
scroll to position [608, 0]
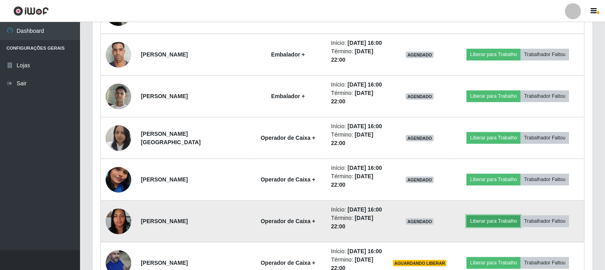
click at [490, 222] on button "Liberar para Trabalho" at bounding box center [493, 220] width 54 height 11
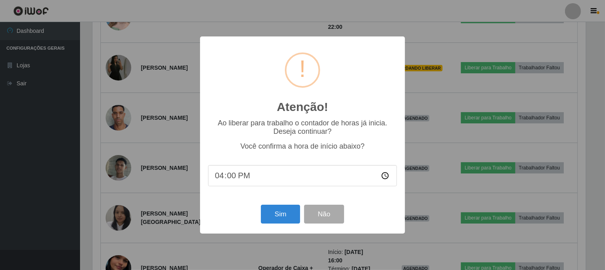
scroll to position [166, 495]
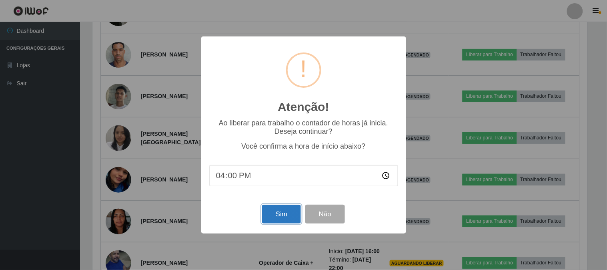
click at [275, 211] on button "Sim" at bounding box center [281, 213] width 39 height 19
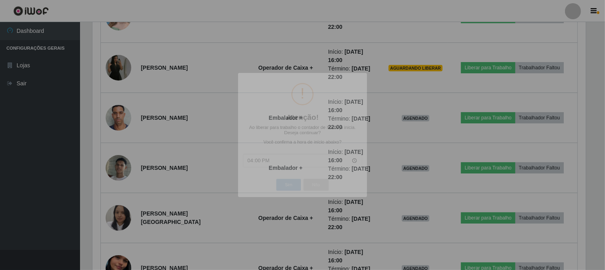
scroll to position [0, 0]
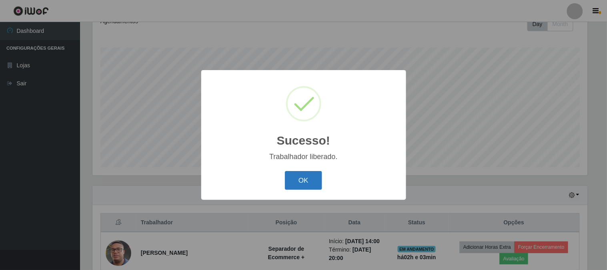
click at [297, 174] on button "OK" at bounding box center [303, 180] width 37 height 19
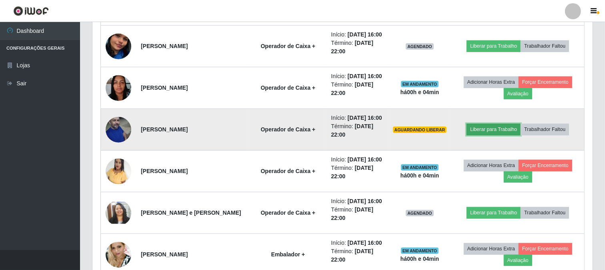
click at [490, 130] on button "Liberar para Trabalho" at bounding box center [493, 129] width 54 height 11
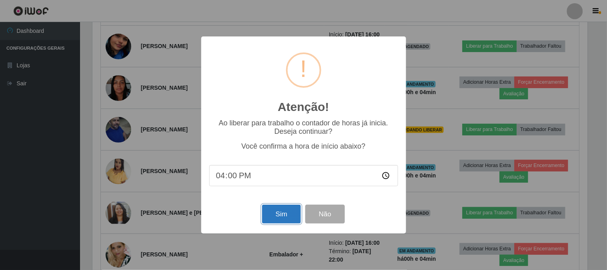
click at [274, 214] on button "Sim" at bounding box center [281, 213] width 39 height 19
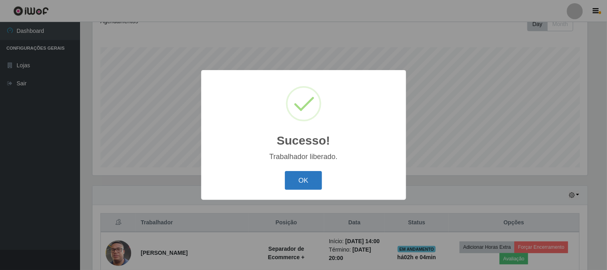
click at [309, 182] on button "OK" at bounding box center [303, 180] width 37 height 19
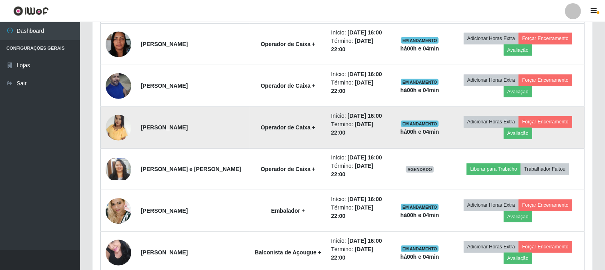
scroll to position [826, 0]
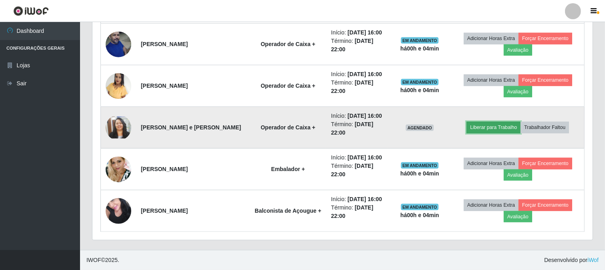
click at [494, 130] on button "Liberar para Trabalho" at bounding box center [493, 127] width 54 height 11
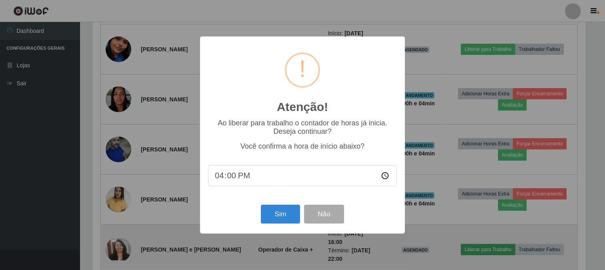
scroll to position [166, 495]
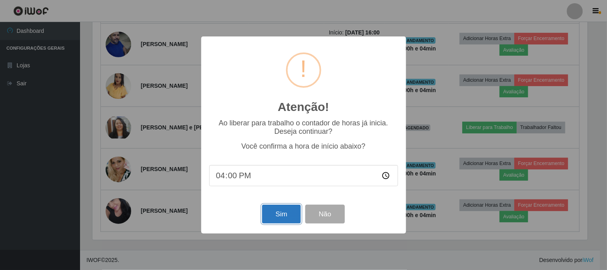
click at [274, 212] on button "Sim" at bounding box center [281, 213] width 39 height 19
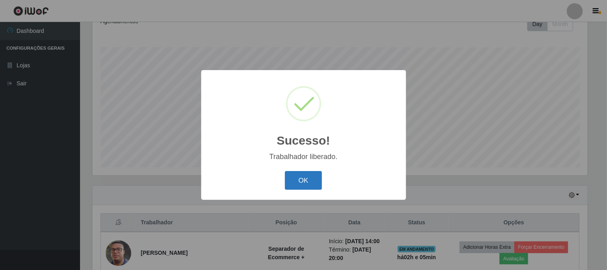
click at [312, 185] on button "OK" at bounding box center [303, 180] width 37 height 19
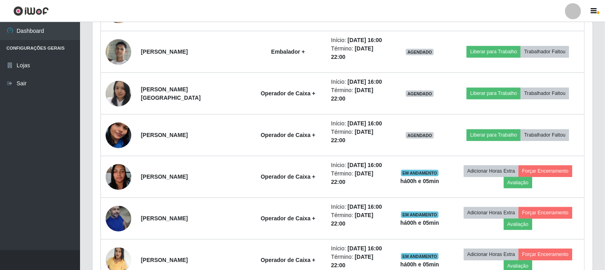
scroll to position [826, 0]
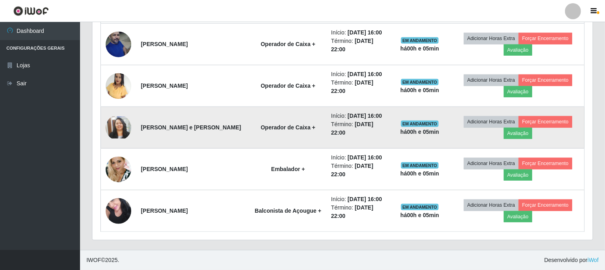
click at [117, 130] on img at bounding box center [119, 127] width 26 height 22
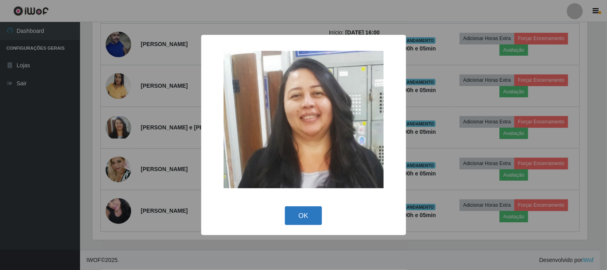
click at [304, 212] on button "OK" at bounding box center [303, 215] width 37 height 19
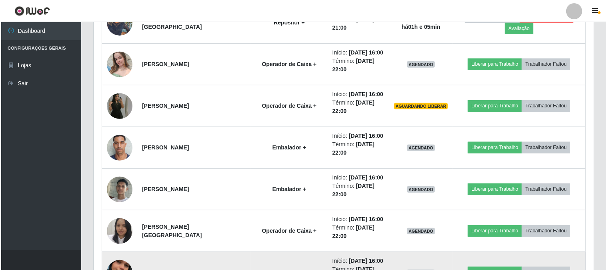
scroll to position [471, 0]
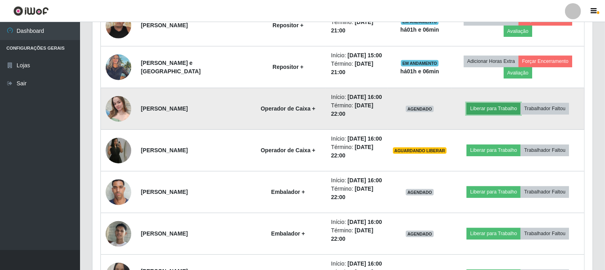
click at [473, 108] on button "Liberar para Trabalho" at bounding box center [493, 108] width 54 height 11
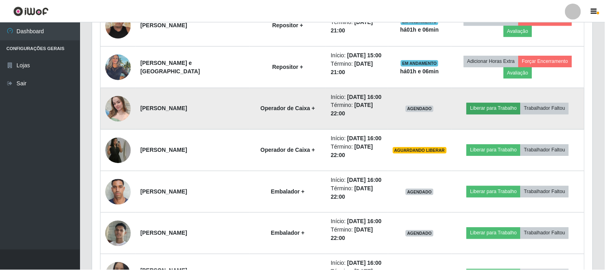
scroll to position [166, 495]
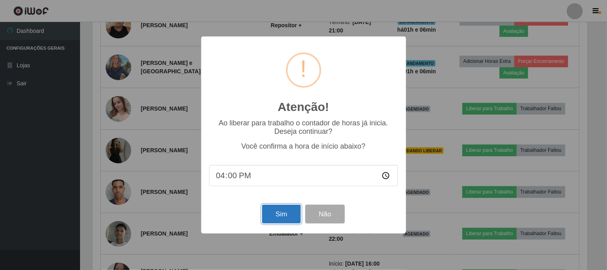
click at [277, 217] on button "Sim" at bounding box center [281, 213] width 39 height 19
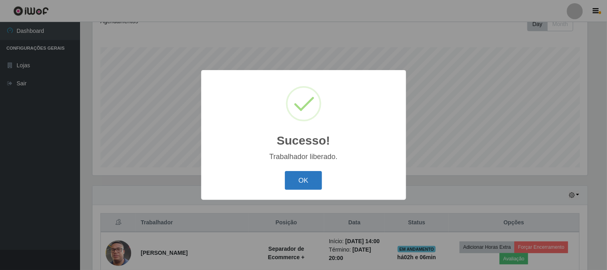
click at [301, 177] on button "OK" at bounding box center [303, 180] width 37 height 19
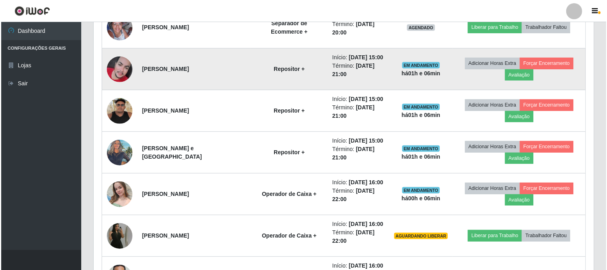
scroll to position [563, 0]
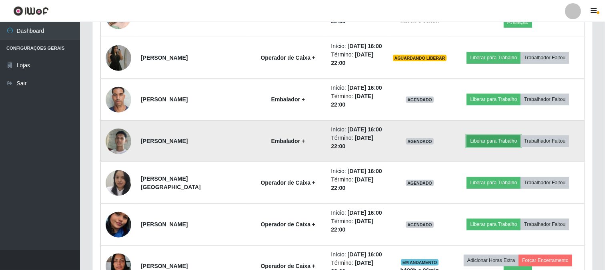
click at [484, 136] on button "Liberar para Trabalho" at bounding box center [493, 140] width 54 height 11
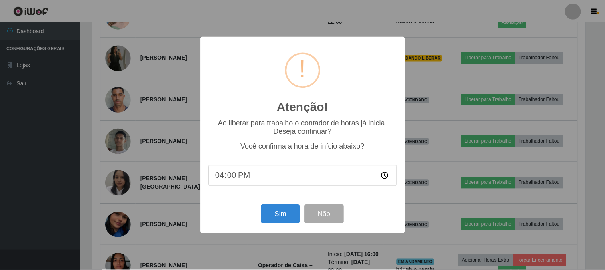
scroll to position [166, 495]
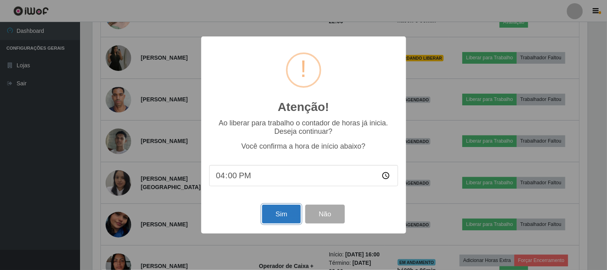
click at [279, 211] on button "Sim" at bounding box center [281, 213] width 39 height 19
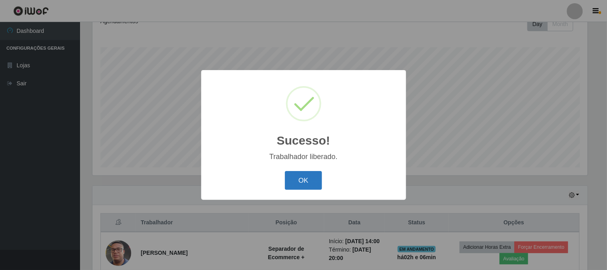
click at [300, 183] on button "OK" at bounding box center [303, 180] width 37 height 19
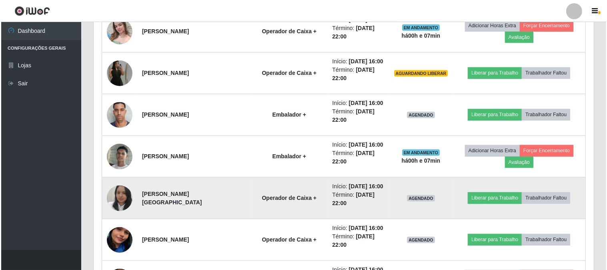
scroll to position [563, 0]
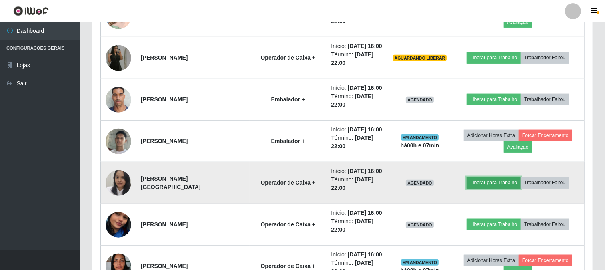
click at [495, 180] on button "Liberar para Trabalho" at bounding box center [493, 182] width 54 height 11
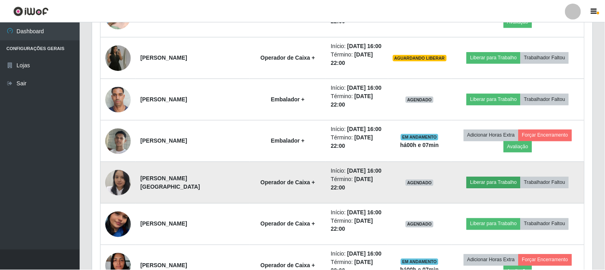
scroll to position [166, 495]
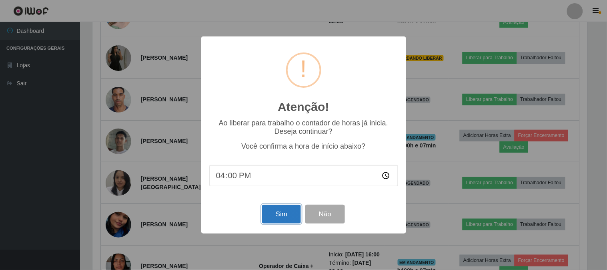
click at [278, 218] on button "Sim" at bounding box center [281, 213] width 39 height 19
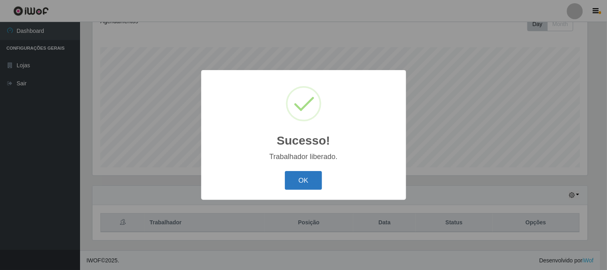
click at [302, 186] on button "OK" at bounding box center [303, 180] width 37 height 19
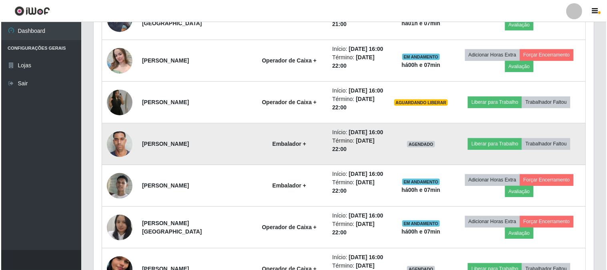
scroll to position [652, 0]
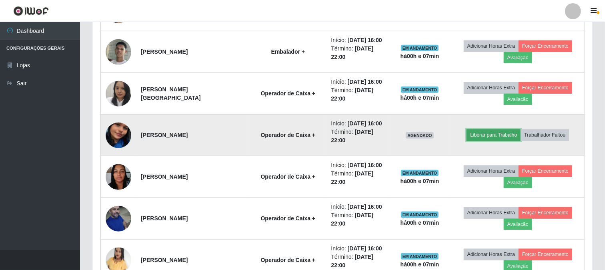
click at [499, 138] on button "Liberar para Trabalho" at bounding box center [493, 134] width 54 height 11
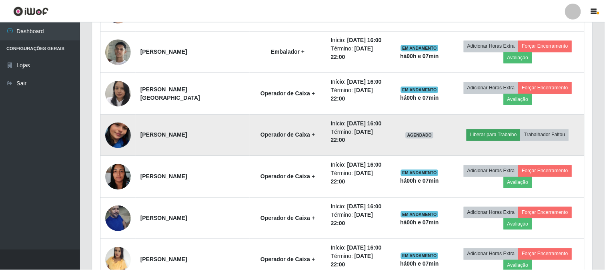
scroll to position [166, 495]
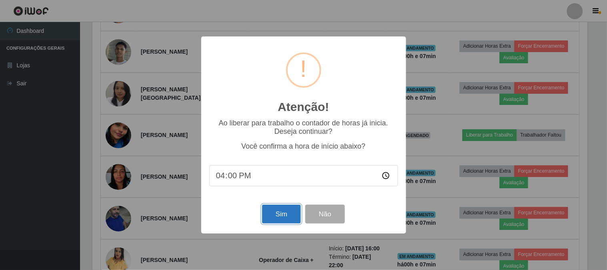
click at [285, 214] on button "Sim" at bounding box center [281, 213] width 39 height 19
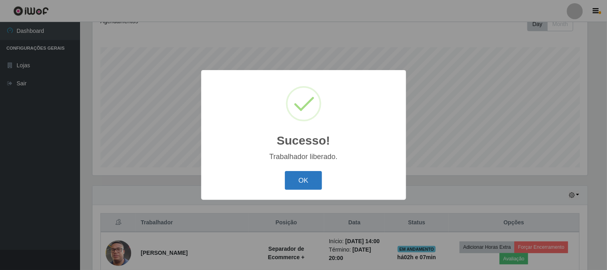
click at [315, 182] on button "OK" at bounding box center [303, 180] width 37 height 19
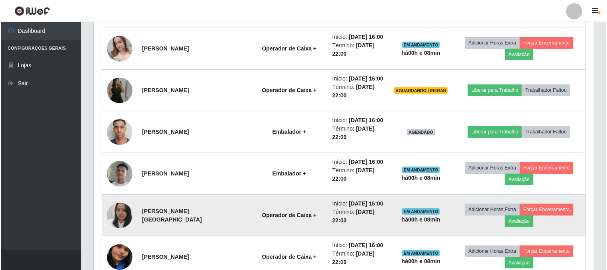
scroll to position [515, 0]
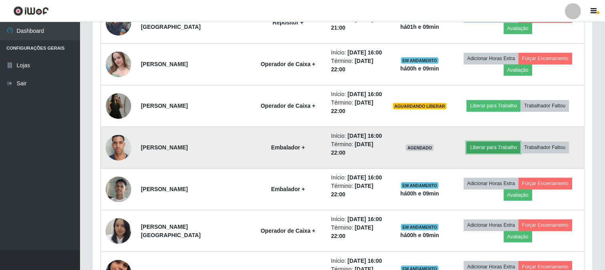
click at [489, 144] on button "Liberar para Trabalho" at bounding box center [493, 147] width 54 height 11
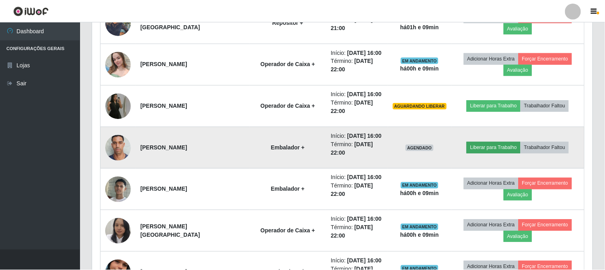
scroll to position [166, 495]
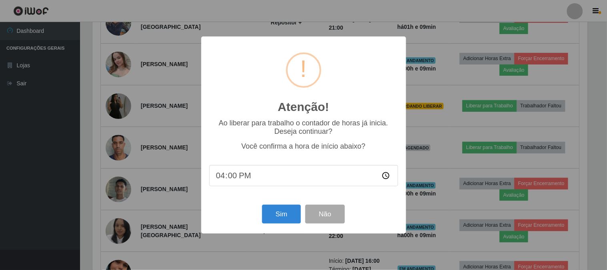
type input "16:09"
click at [269, 217] on button "Sim" at bounding box center [281, 213] width 39 height 19
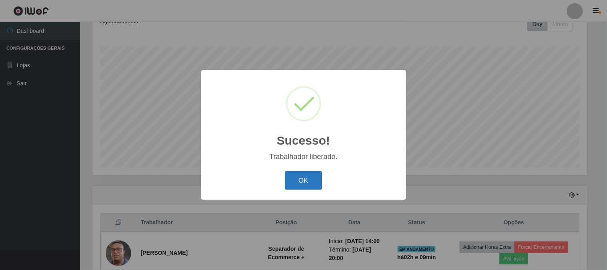
click at [309, 183] on button "OK" at bounding box center [303, 180] width 37 height 19
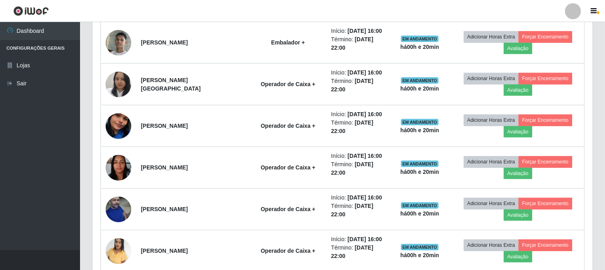
scroll to position [649, 0]
